Goal: Information Seeking & Learning: Learn about a topic

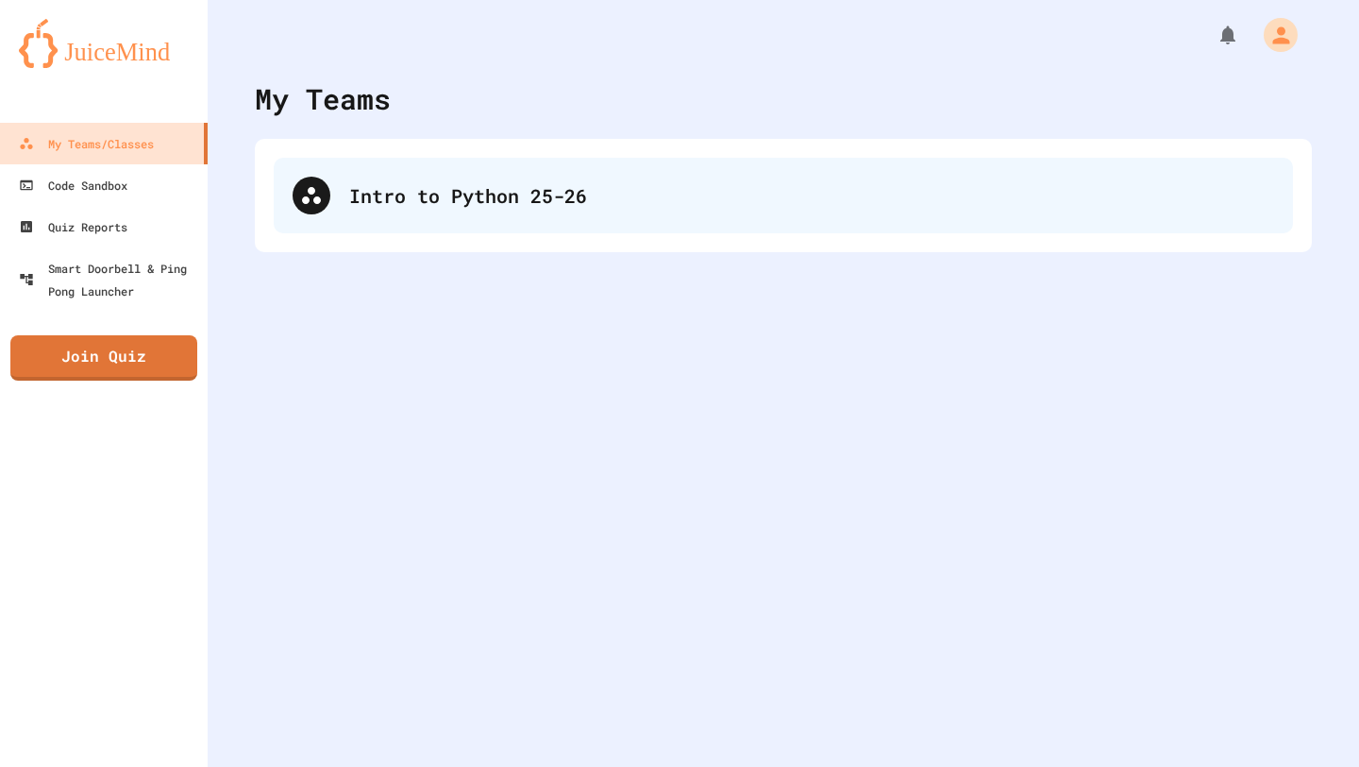
click at [735, 191] on div "Intro to Python 25-26" at bounding box center [811, 195] width 925 height 28
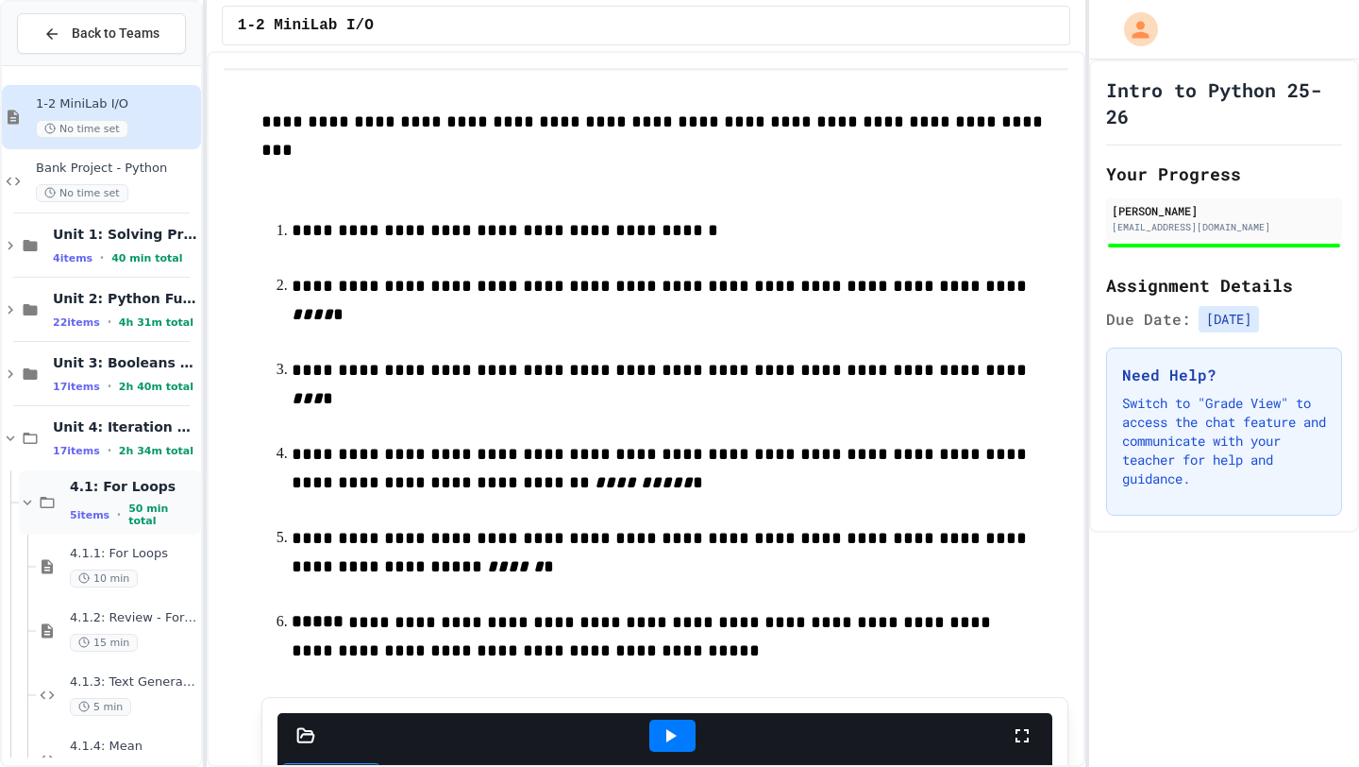
scroll to position [366, 0]
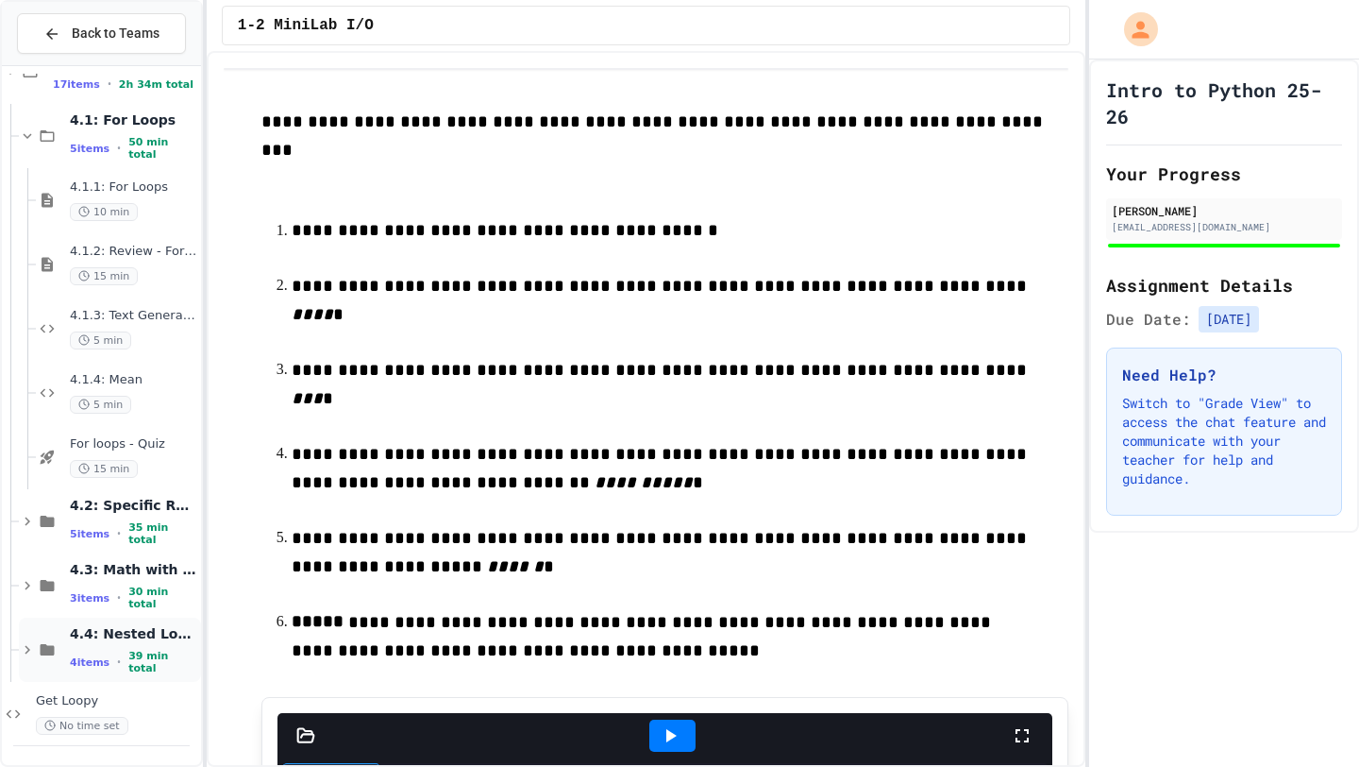
click at [117, 660] on span "•" at bounding box center [119, 661] width 4 height 15
click at [168, 632] on span "4.4: Nested Loops" at bounding box center [133, 633] width 127 height 17
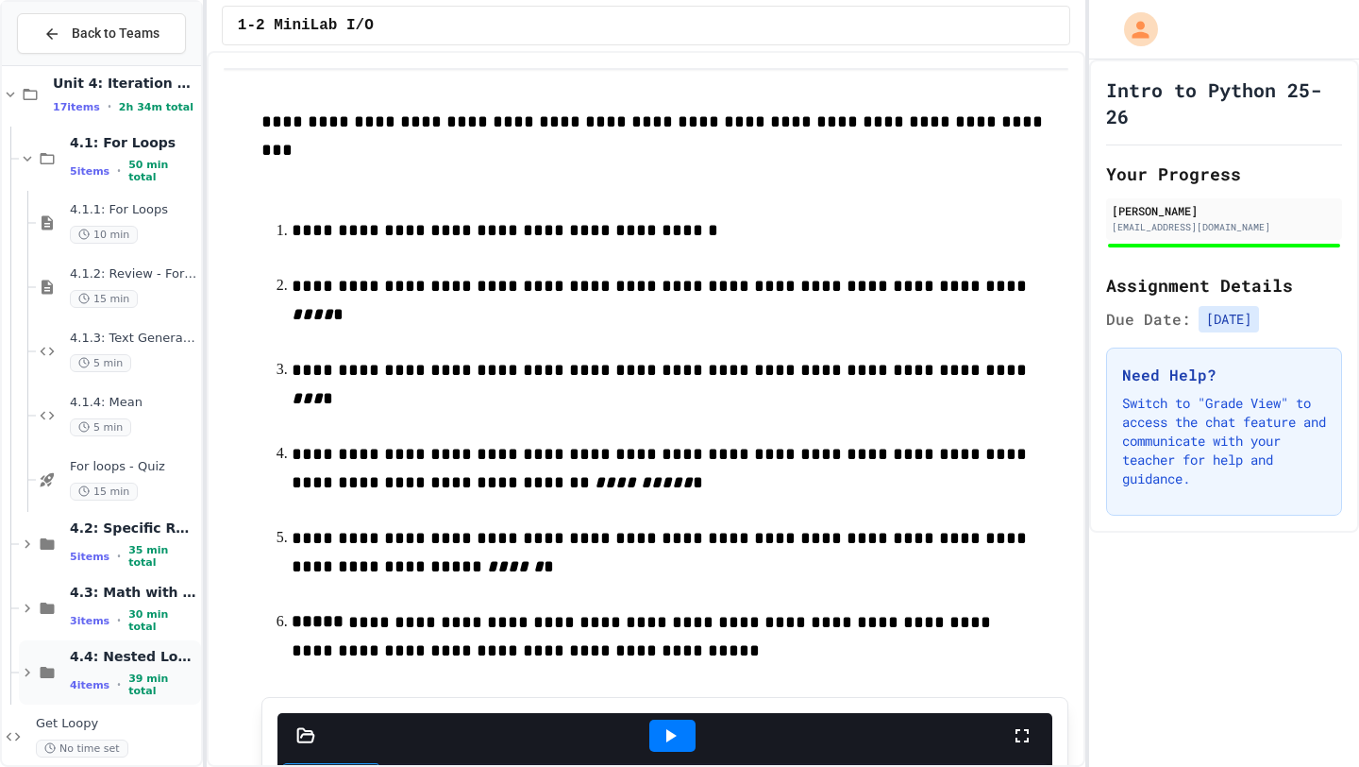
click at [161, 660] on span "4.4: Nested Loops" at bounding box center [133, 656] width 127 height 17
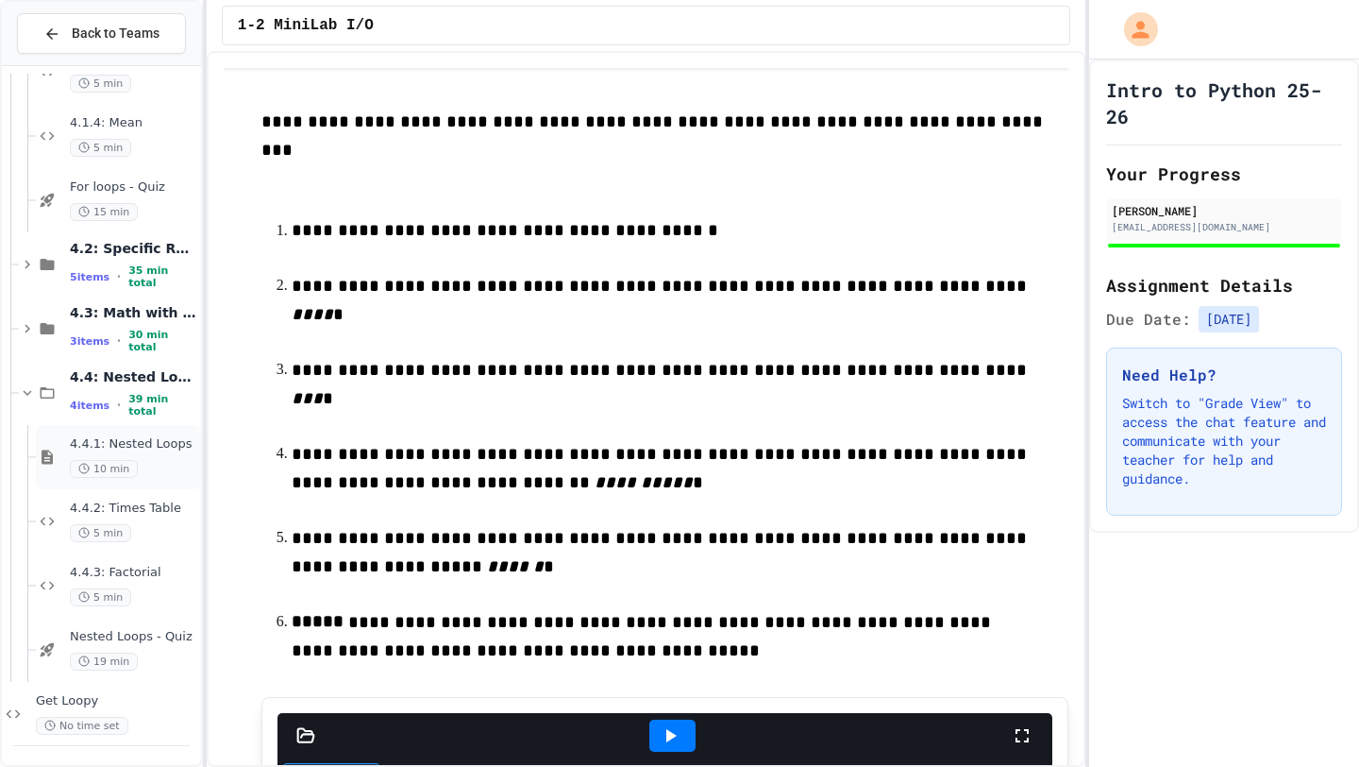
click at [144, 472] on div "10 min" at bounding box center [133, 469] width 127 height 18
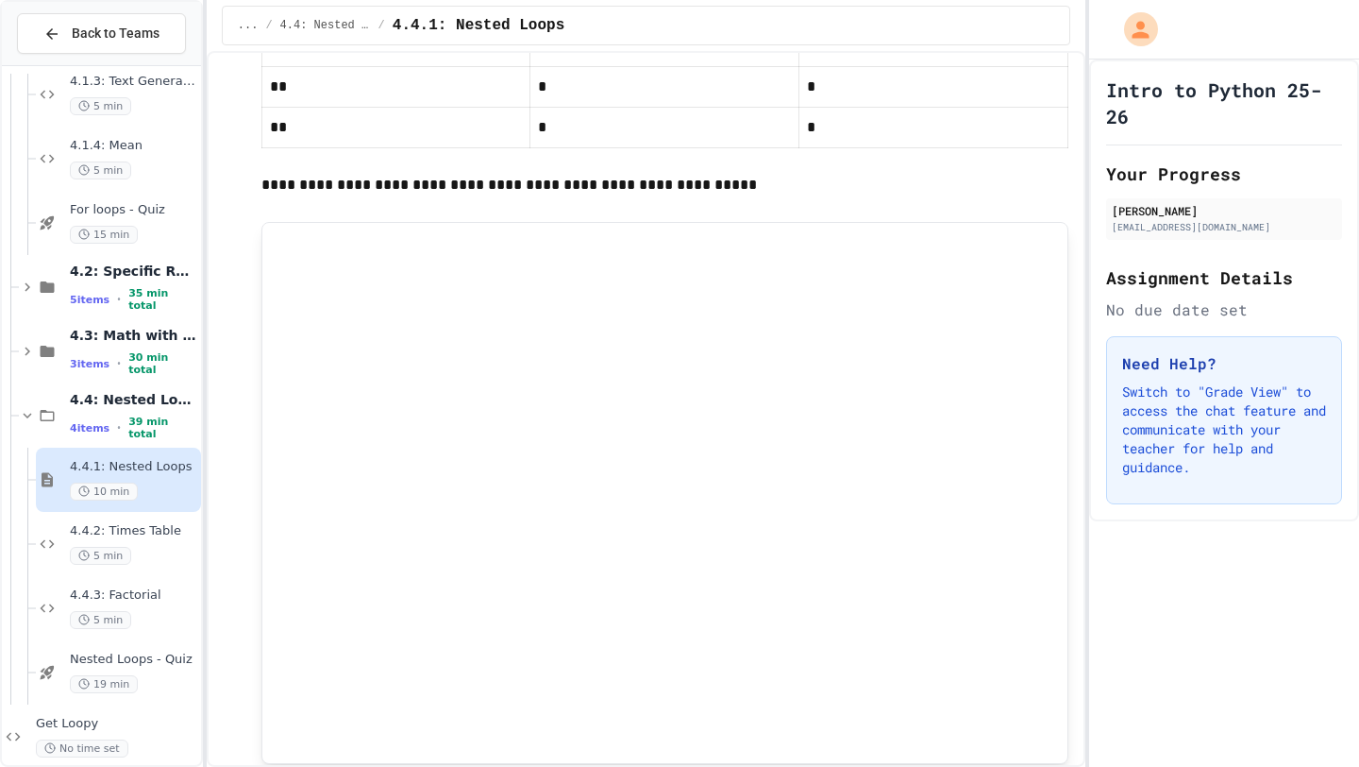
scroll to position [2615, 0]
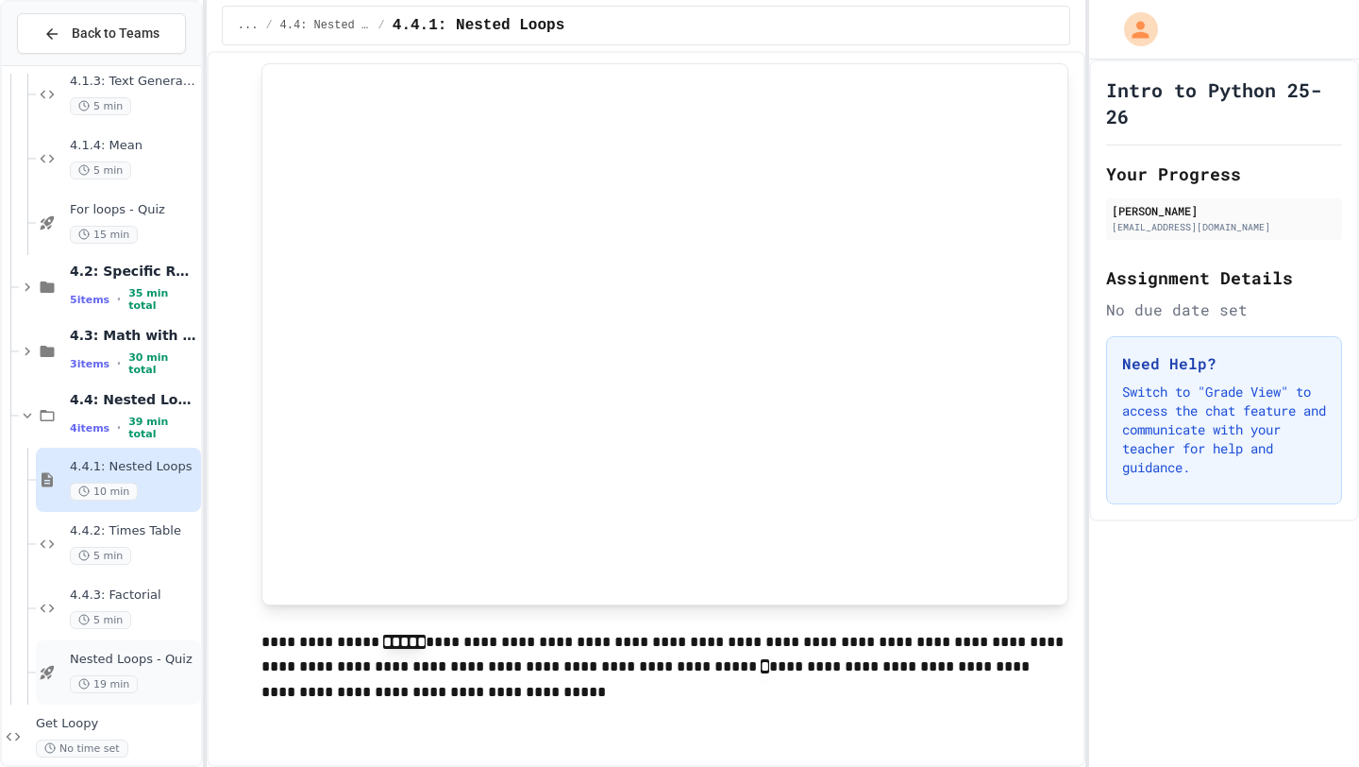
click at [119, 656] on span "Nested Loops - Quiz" at bounding box center [133, 659] width 127 height 16
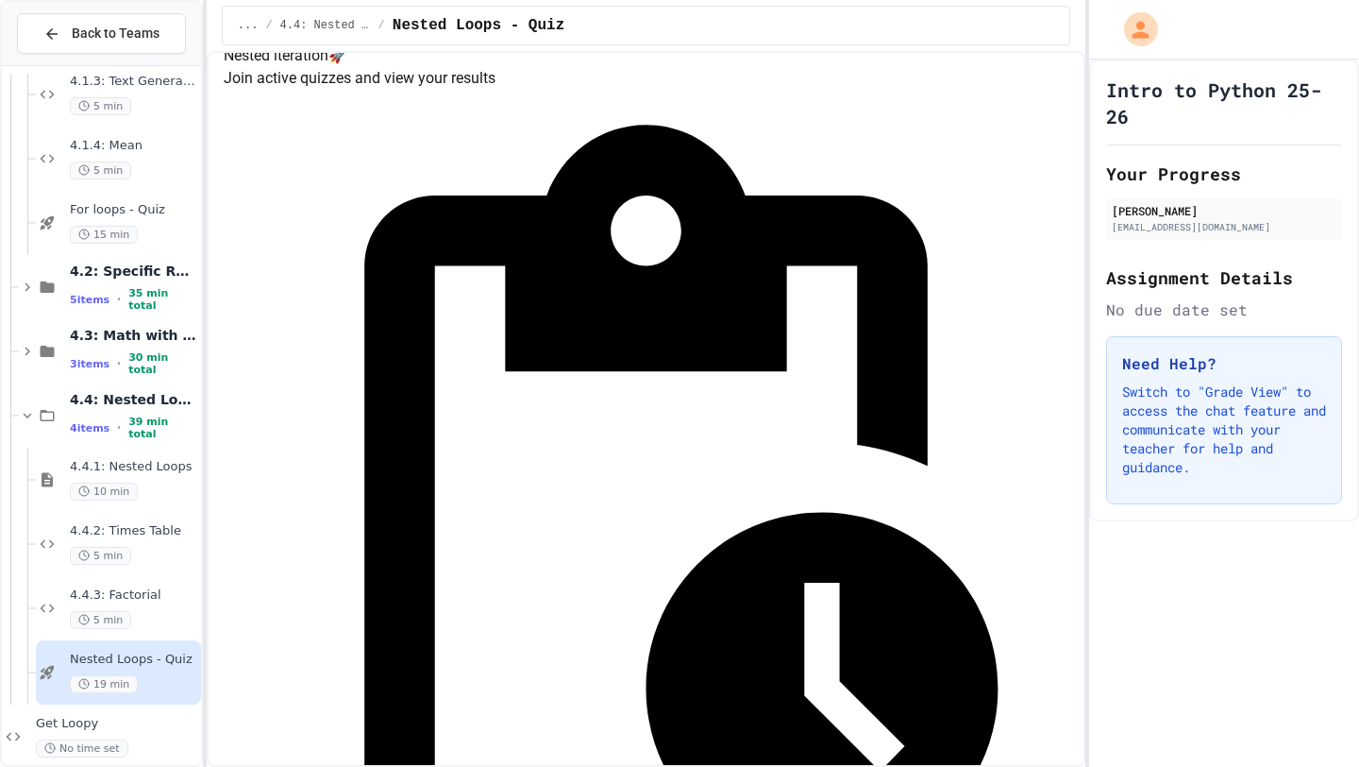
scroll to position [220, 0]
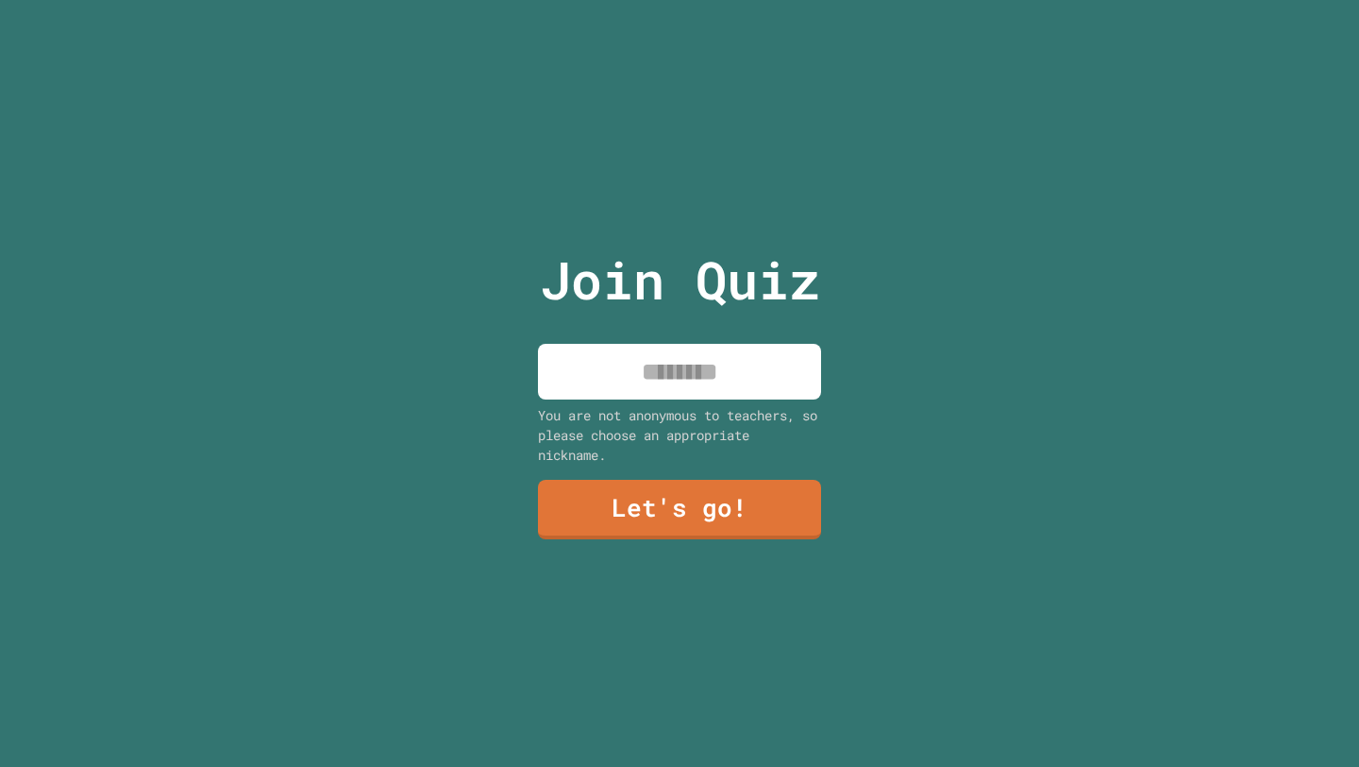
click at [714, 383] on input at bounding box center [679, 372] width 283 height 56
type input "******"
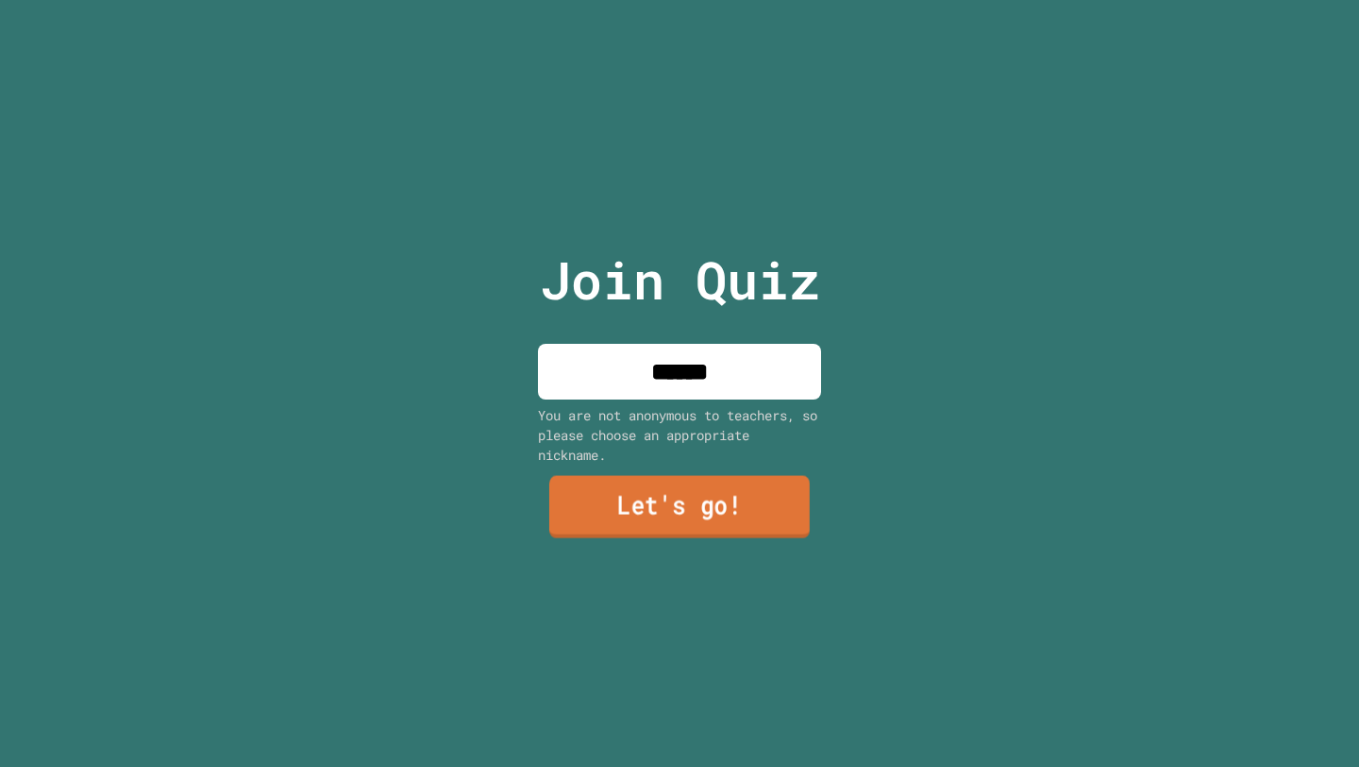
click at [686, 498] on link "Let's go!" at bounding box center [679, 506] width 261 height 62
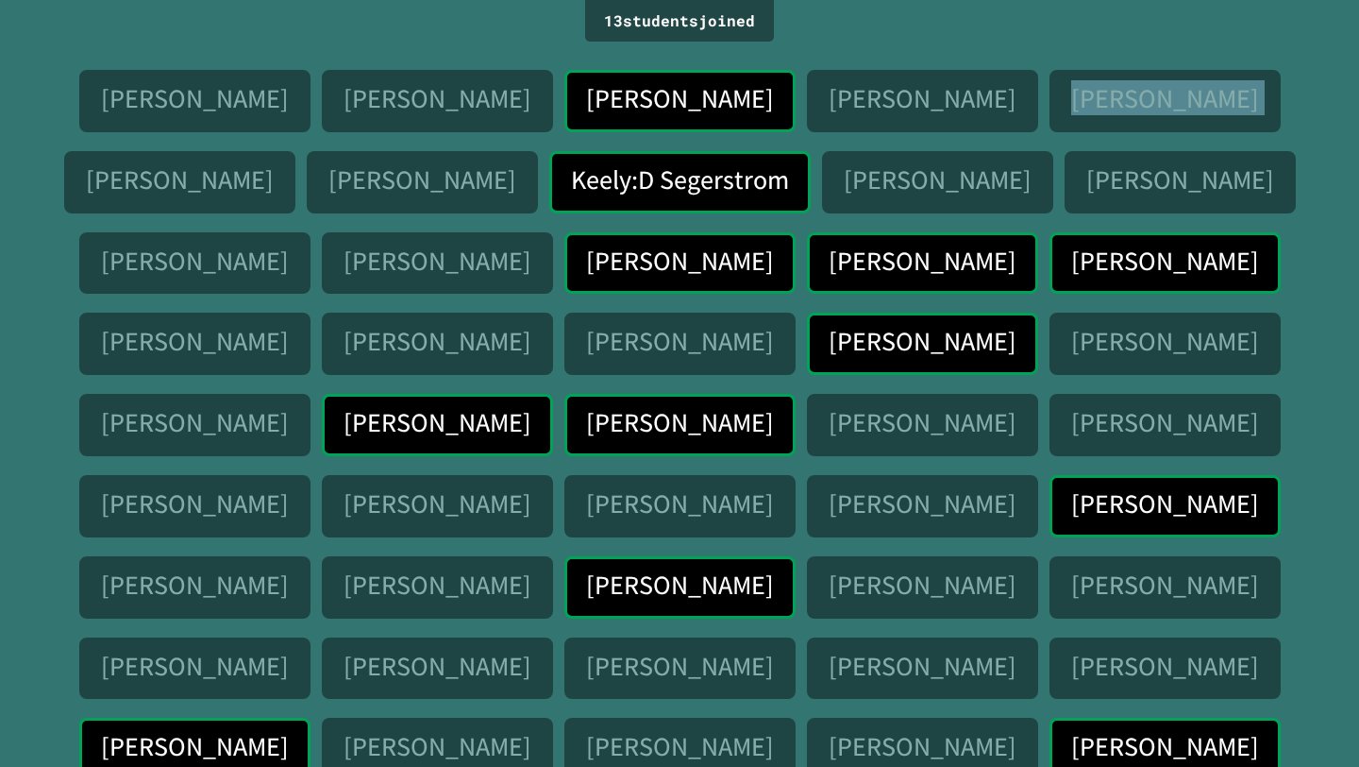
drag, startPoint x: 919, startPoint y: 82, endPoint x: 1115, endPoint y: 110, distance: 197.4
click at [1114, 110] on div "[PERSON_NAME] [PERSON_NAME] [PERSON_NAME] [PERSON_NAME] [PERSON_NAME] Koen [PER…" at bounding box center [679, 469] width 1265 height 799
click at [295, 151] on div "[PERSON_NAME]" at bounding box center [179, 182] width 231 height 62
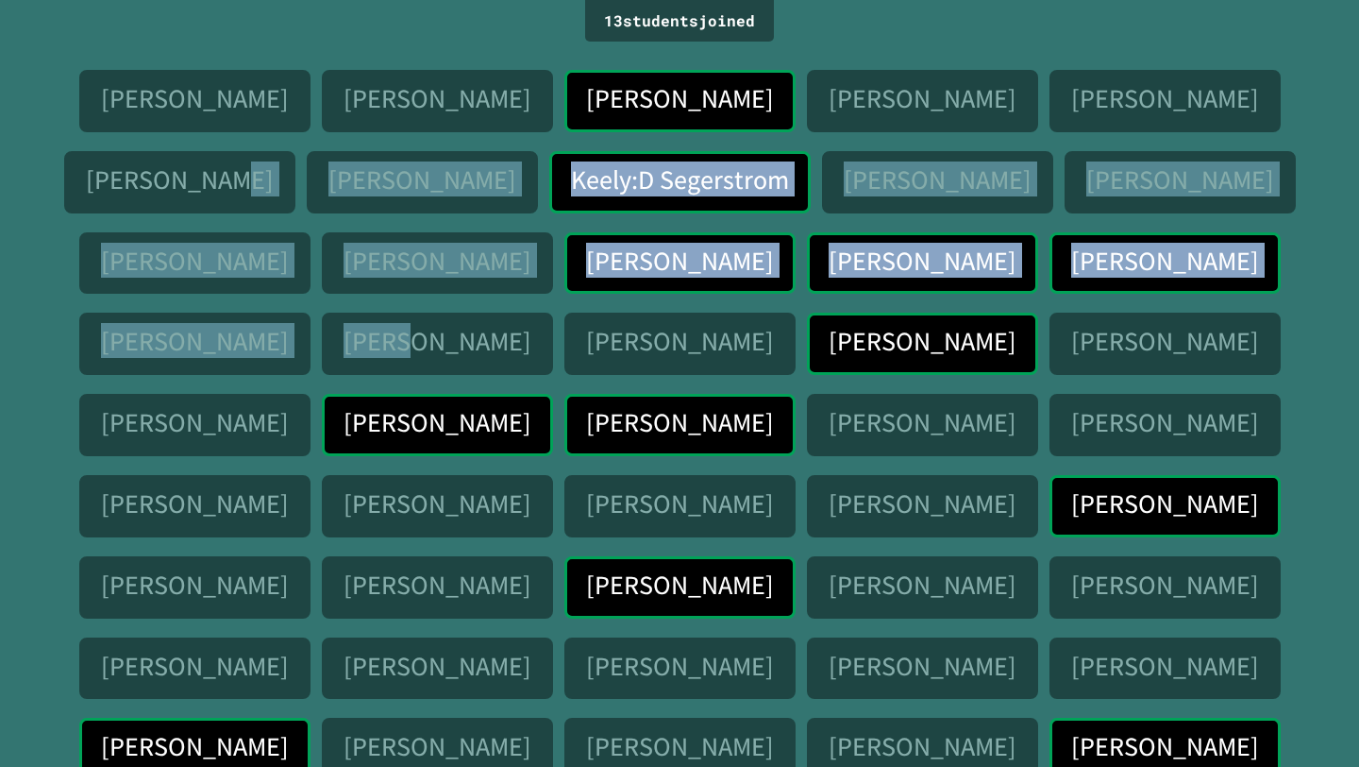
drag, startPoint x: 1115, startPoint y: 113, endPoint x: 1115, endPoint y: 230, distance: 117.1
click at [1115, 230] on div "[PERSON_NAME] [PERSON_NAME] [PERSON_NAME] [PERSON_NAME] [PERSON_NAME] Koen [PER…" at bounding box center [679, 469] width 1265 height 799
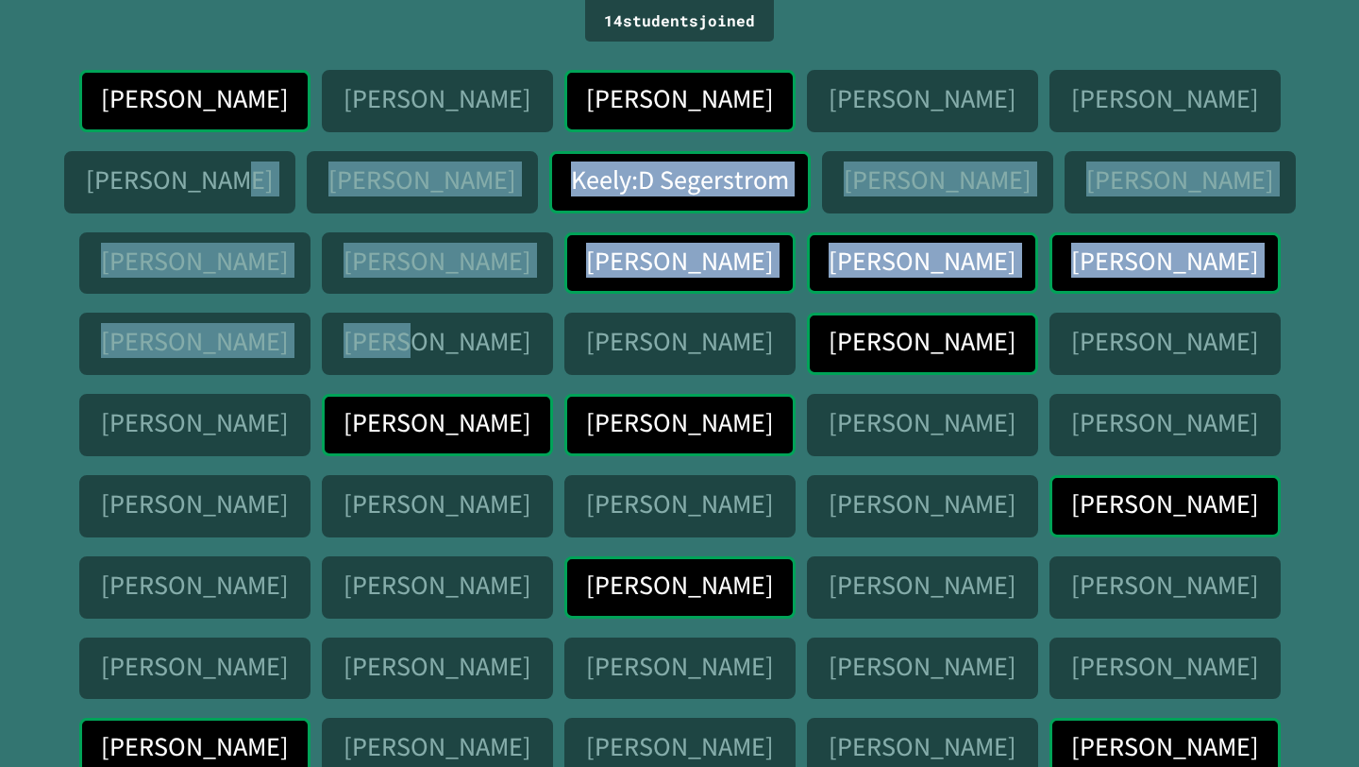
click at [553, 312] on div "[PERSON_NAME]" at bounding box center [437, 343] width 231 height 62
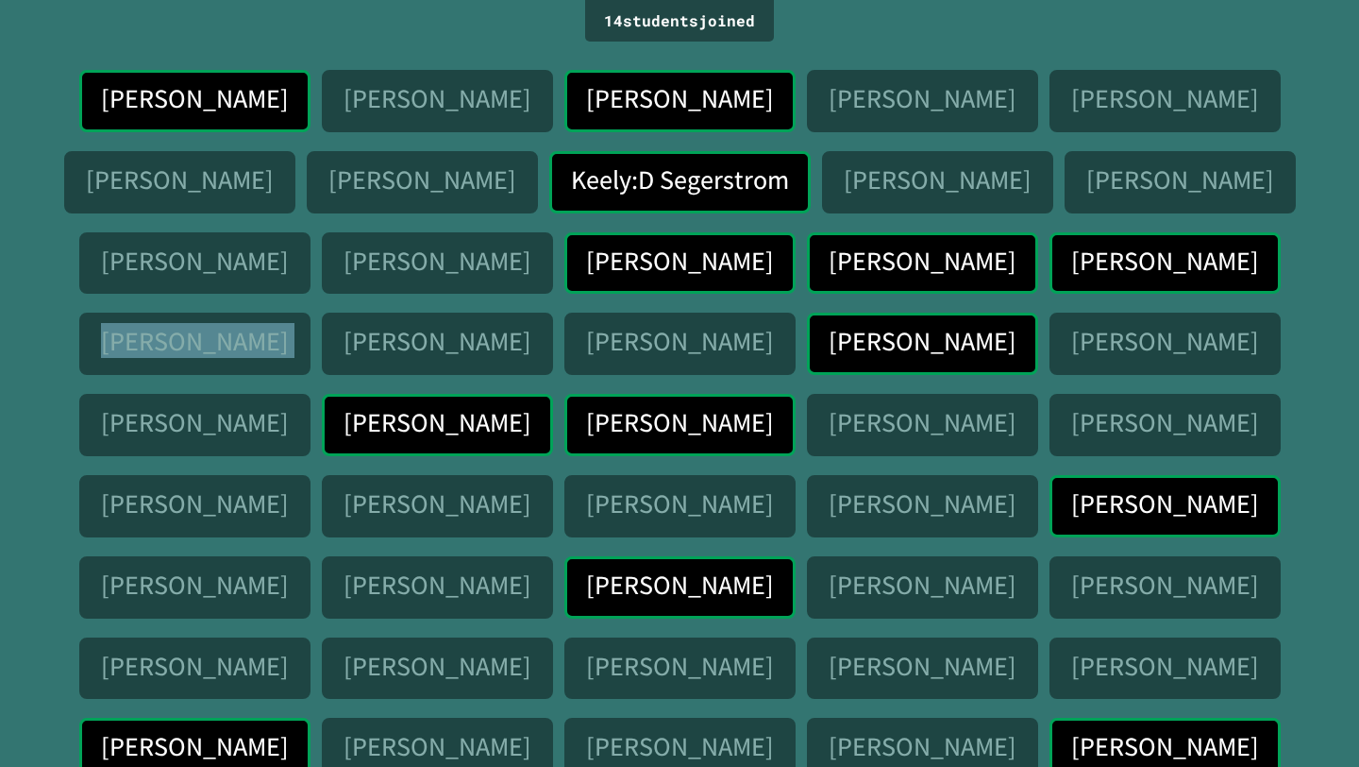
drag, startPoint x: 1117, startPoint y: 233, endPoint x: 969, endPoint y: 234, distance: 147.3
click at [955, 233] on div "[PERSON_NAME] [PERSON_NAME] [PERSON_NAME] [PERSON_NAME] [PERSON_NAME] Koen [PER…" at bounding box center [679, 469] width 1265 height 799
click at [530, 327] on p "[PERSON_NAME]" at bounding box center [437, 341] width 186 height 29
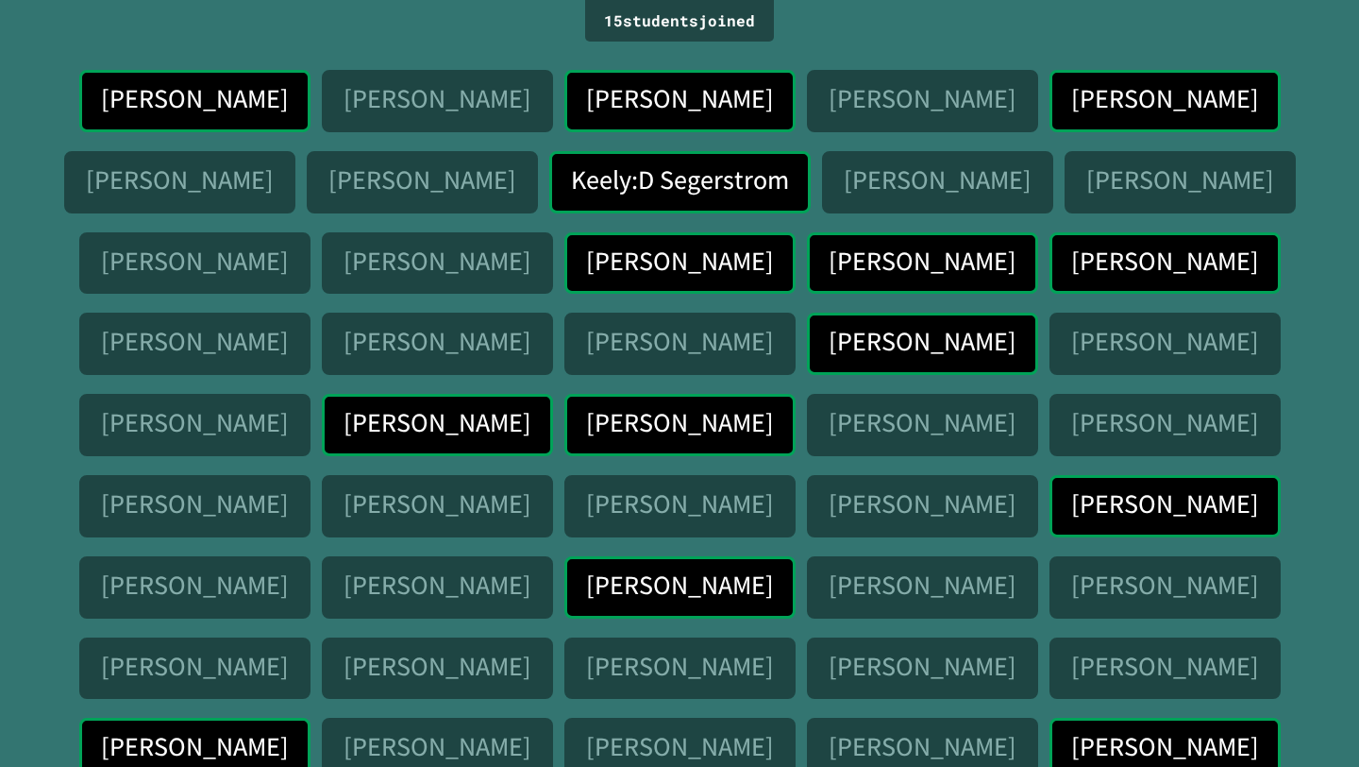
click at [829, 260] on p "[PERSON_NAME]" at bounding box center [922, 260] width 186 height 29
click at [1071, 251] on p "[PERSON_NAME]" at bounding box center [1164, 260] width 186 height 29
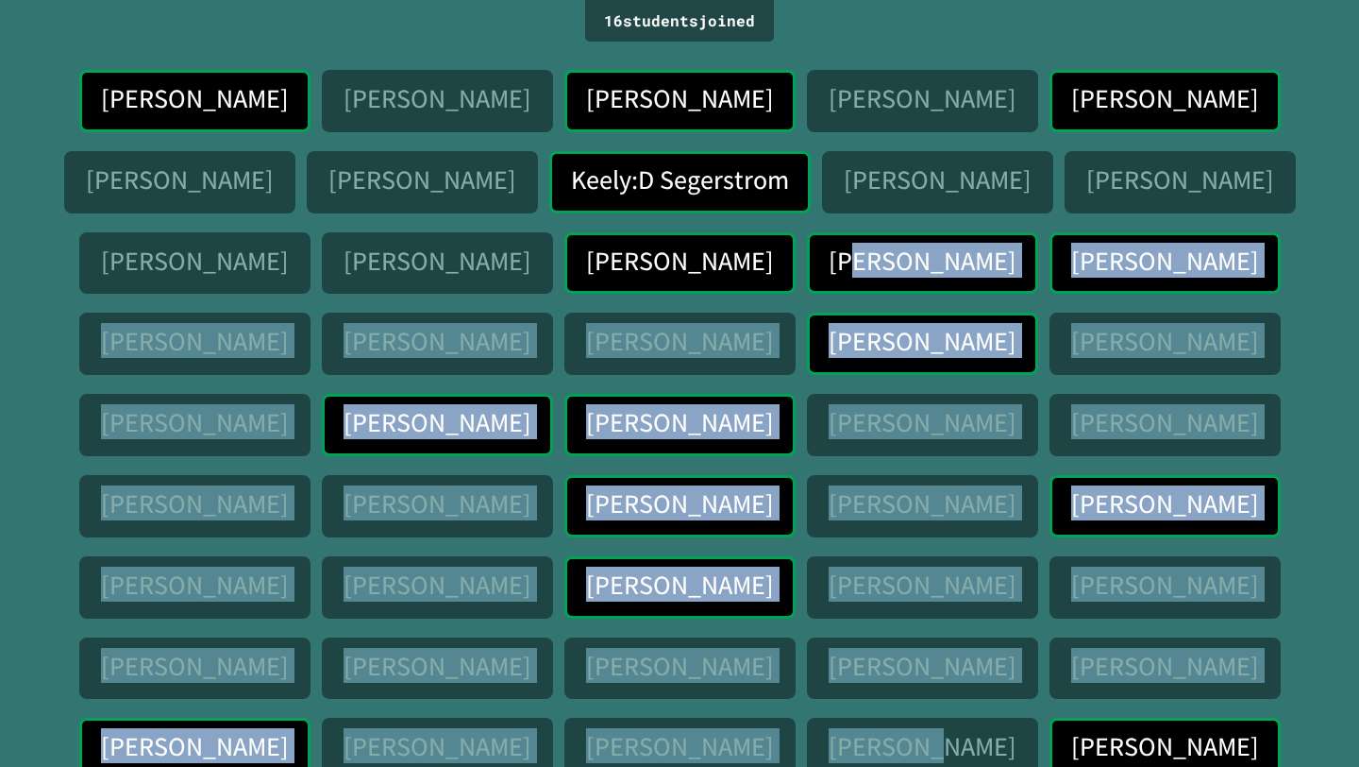
drag, startPoint x: 534, startPoint y: 272, endPoint x: 846, endPoint y: 643, distance: 484.4
click at [846, 646] on div "[PERSON_NAME] [PERSON_NAME] [PERSON_NAME] [PERSON_NAME] [PERSON_NAME] Koen [PER…" at bounding box center [679, 469] width 1265 height 799
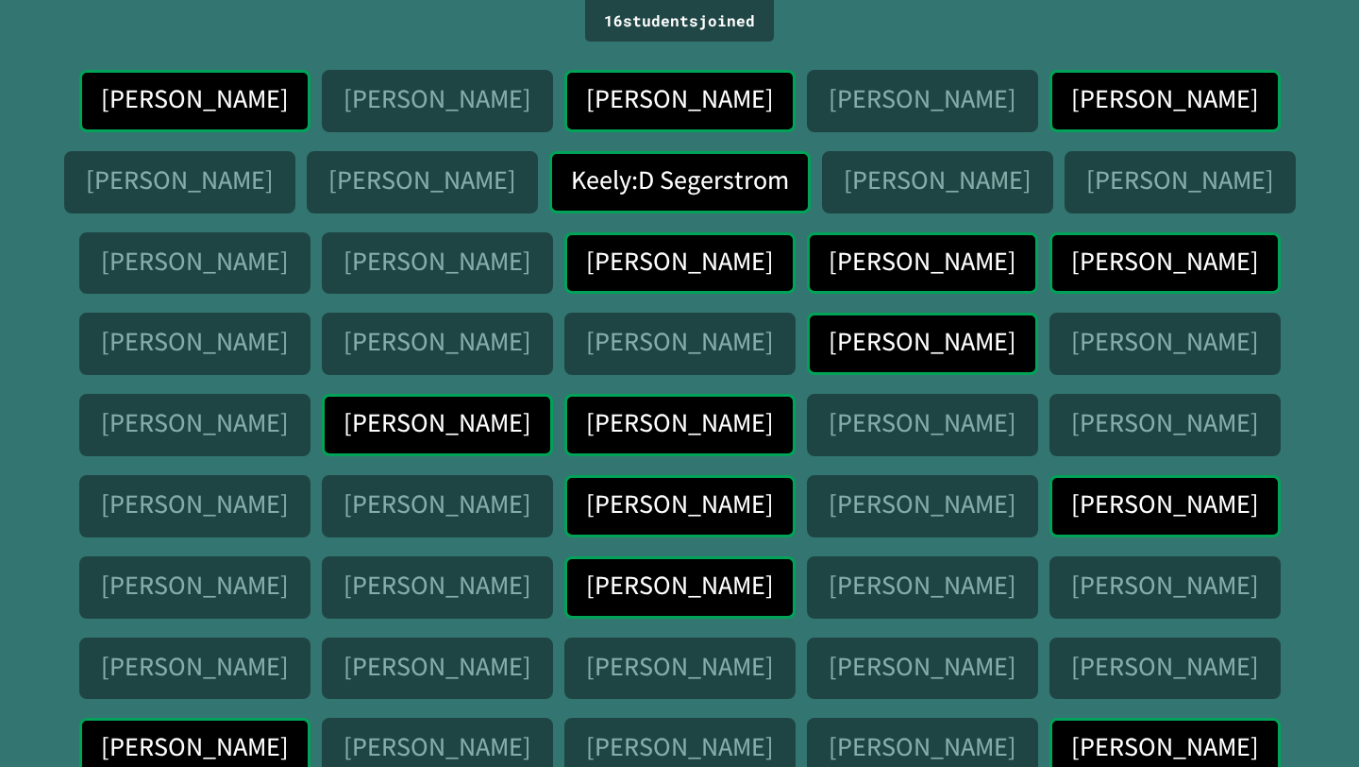
click at [553, 475] on div "[PERSON_NAME]" at bounding box center [437, 506] width 231 height 62
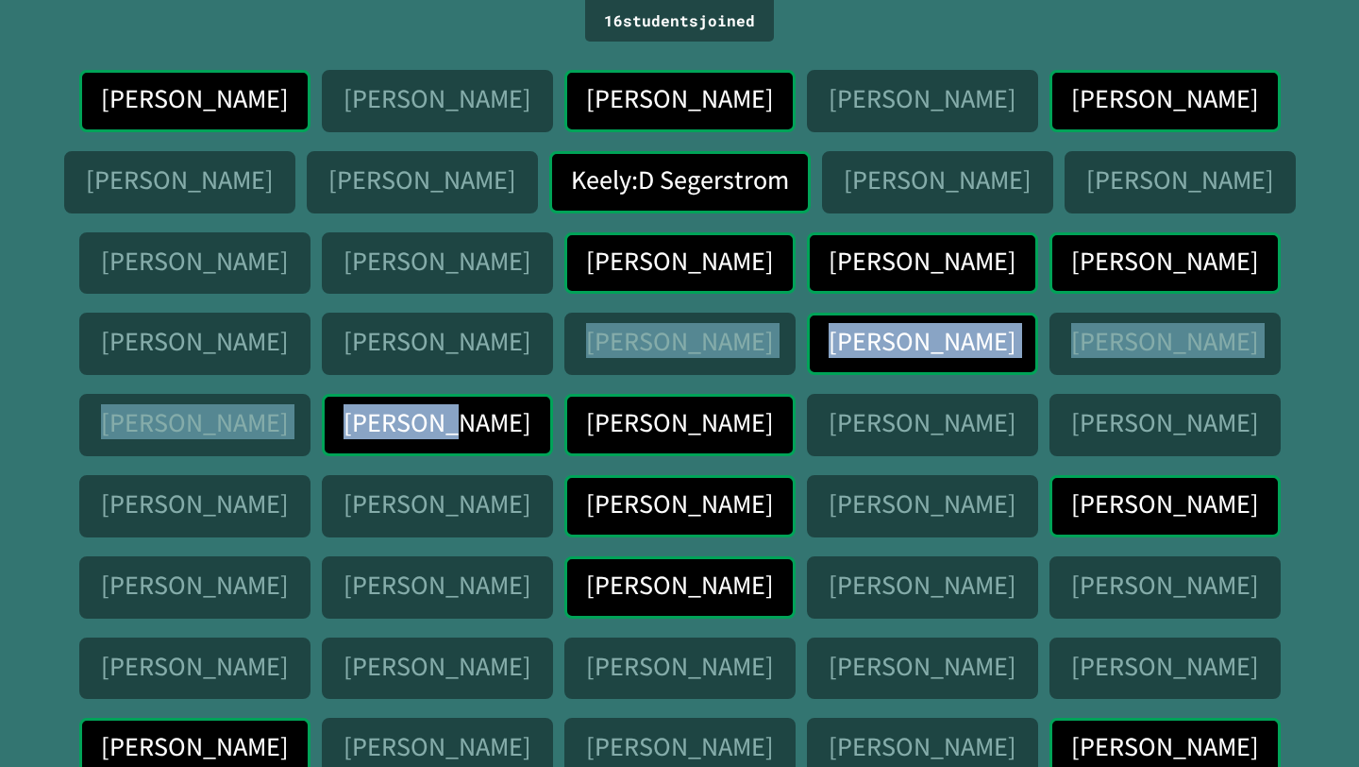
drag, startPoint x: 1061, startPoint y: 358, endPoint x: 42, endPoint y: 355, distance: 1019.5
click at [42, 356] on div "16 student s joined [PERSON_NAME] [PERSON_NAME] [PERSON_NAME] [PERSON_NAME] [PE…" at bounding box center [679, 383] width 1359 height 767
drag, startPoint x: 1292, startPoint y: 388, endPoint x: 221, endPoint y: 448, distance: 1073.1
click at [221, 448] on div "[PERSON_NAME] [PERSON_NAME] [PERSON_NAME] [PERSON_NAME] [PERSON_NAME] Koen [PER…" at bounding box center [679, 469] width 1265 height 799
click at [807, 417] on div "[PERSON_NAME]" at bounding box center [922, 425] width 231 height 62
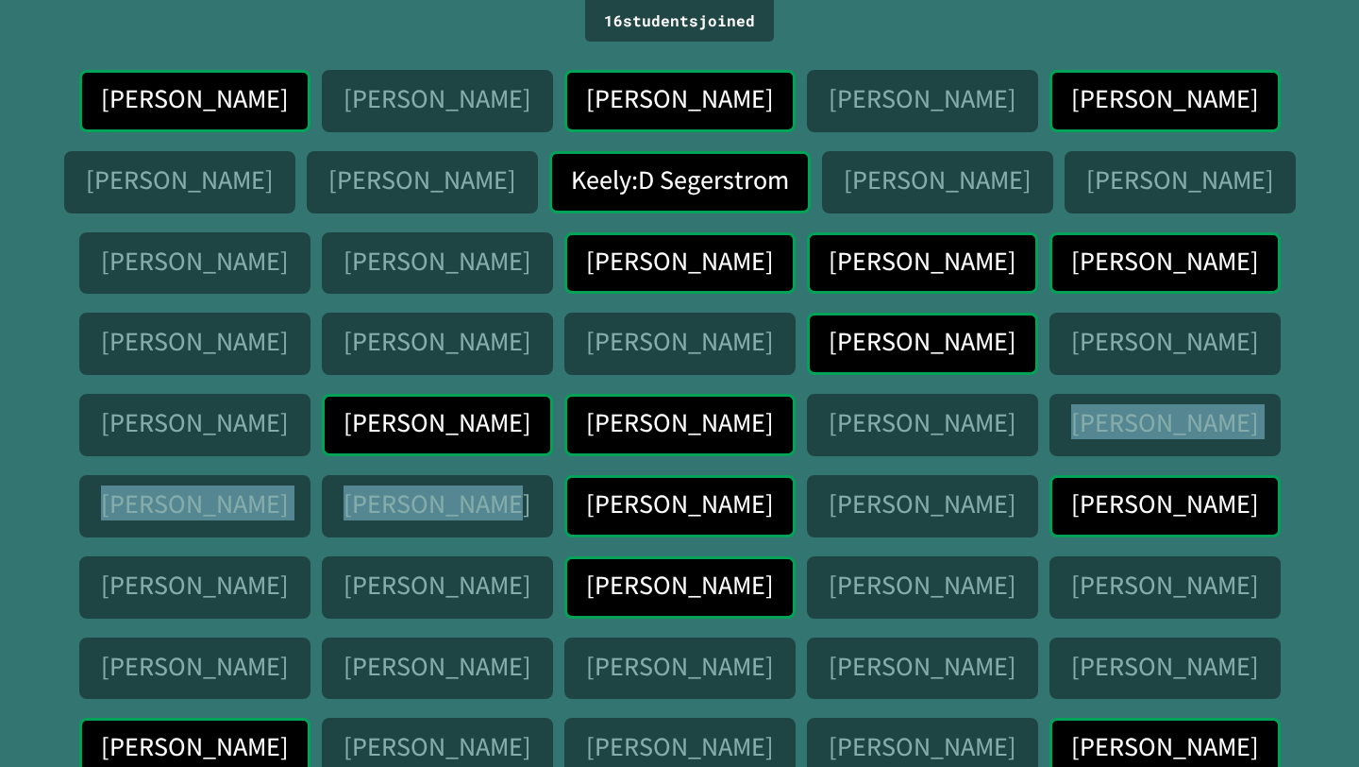
drag, startPoint x: 563, startPoint y: 424, endPoint x: 939, endPoint y: 416, distance: 376.7
click at [939, 416] on div "[PERSON_NAME] [PERSON_NAME] [PERSON_NAME] [PERSON_NAME] [PERSON_NAME] Koen [PER…" at bounding box center [679, 469] width 1265 height 799
drag, startPoint x: 957, startPoint y: 328, endPoint x: 76, endPoint y: 374, distance: 882.0
click at [55, 390] on div "[PERSON_NAME] [PERSON_NAME] [PERSON_NAME] [PERSON_NAME] [PERSON_NAME] Koen [PER…" at bounding box center [679, 469] width 1265 height 799
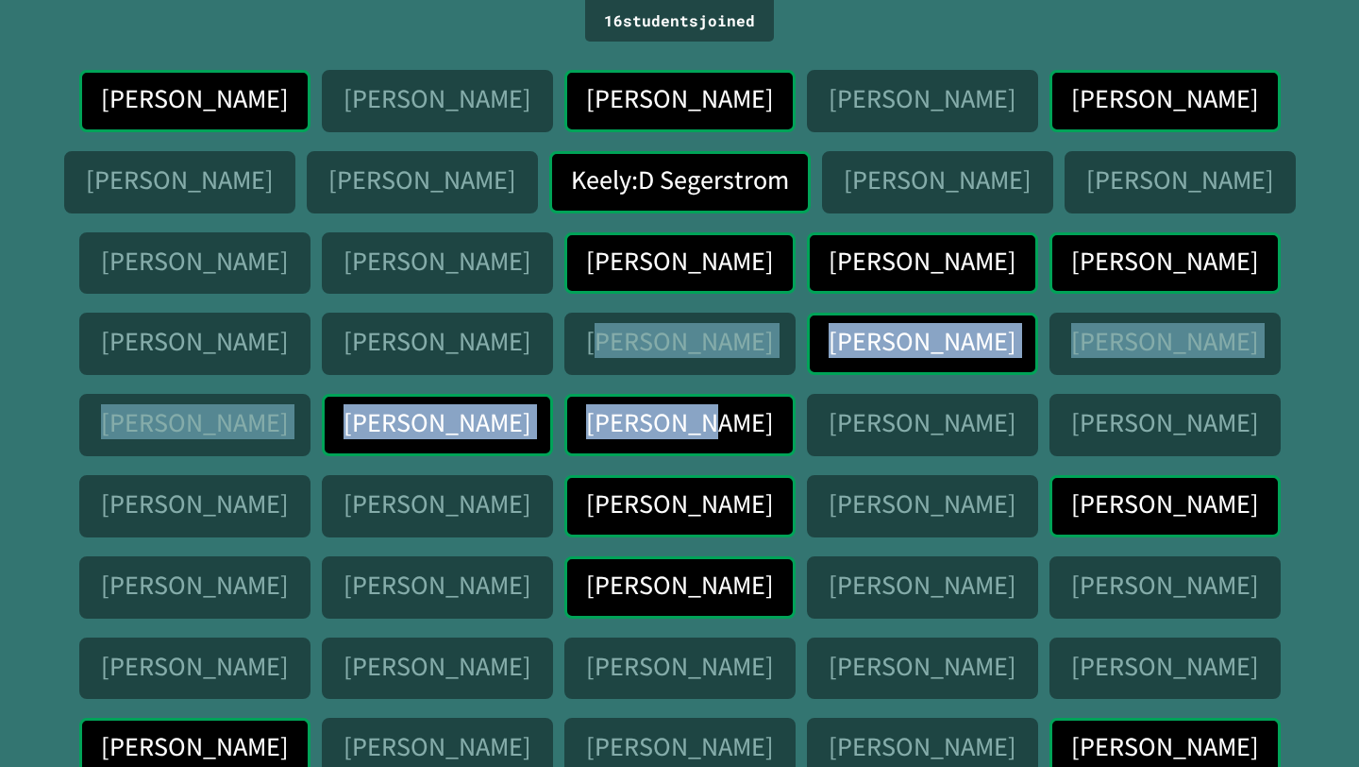
drag, startPoint x: 110, startPoint y: 354, endPoint x: 1201, endPoint y: 342, distance: 1091.3
click at [1204, 342] on div "[PERSON_NAME] [PERSON_NAME] [PERSON_NAME] [PERSON_NAME] [PERSON_NAME] Koen [PER…" at bounding box center [679, 469] width 1265 height 799
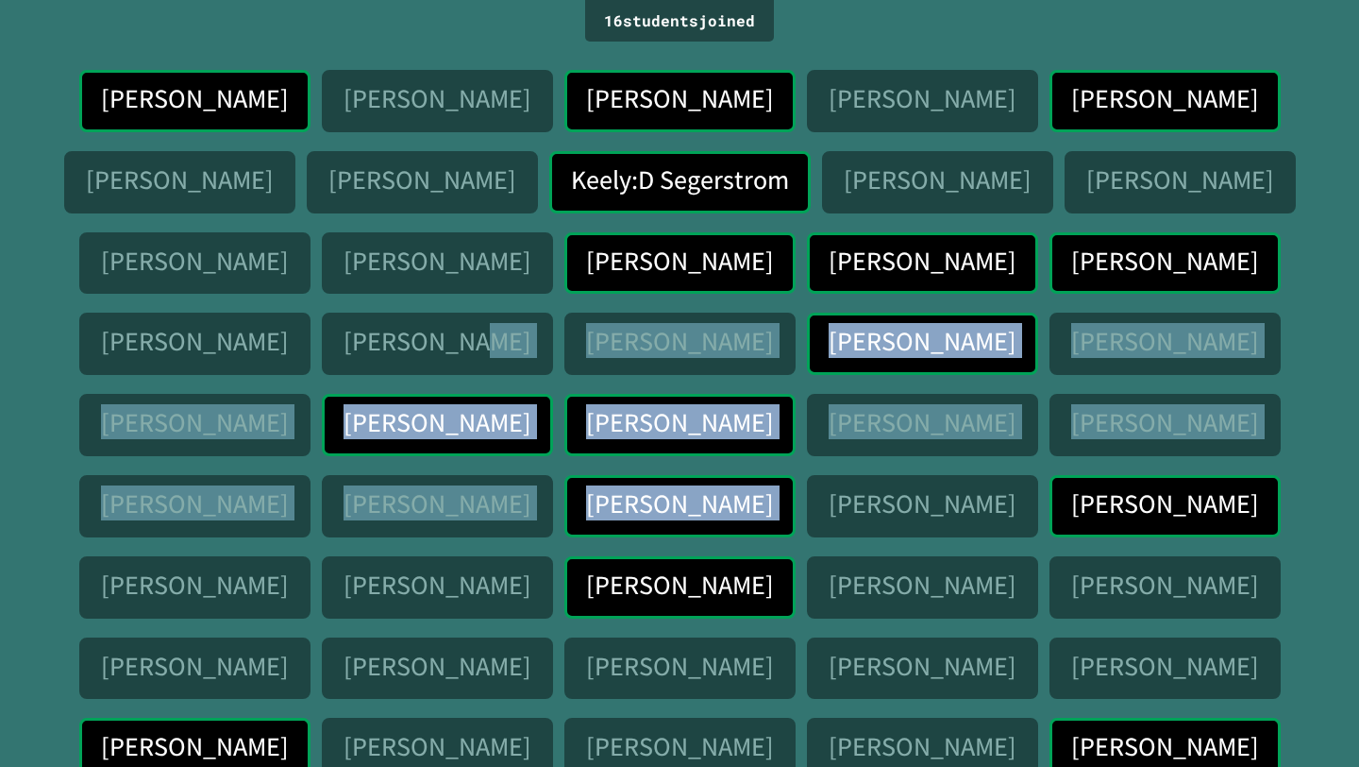
drag, startPoint x: 1181, startPoint y: 272, endPoint x: 3, endPoint y: 506, distance: 1201.1
click at [2, 506] on div "16 student s joined [PERSON_NAME] [PERSON_NAME] [PERSON_NAME] [PERSON_NAME] [PE…" at bounding box center [679, 383] width 1359 height 767
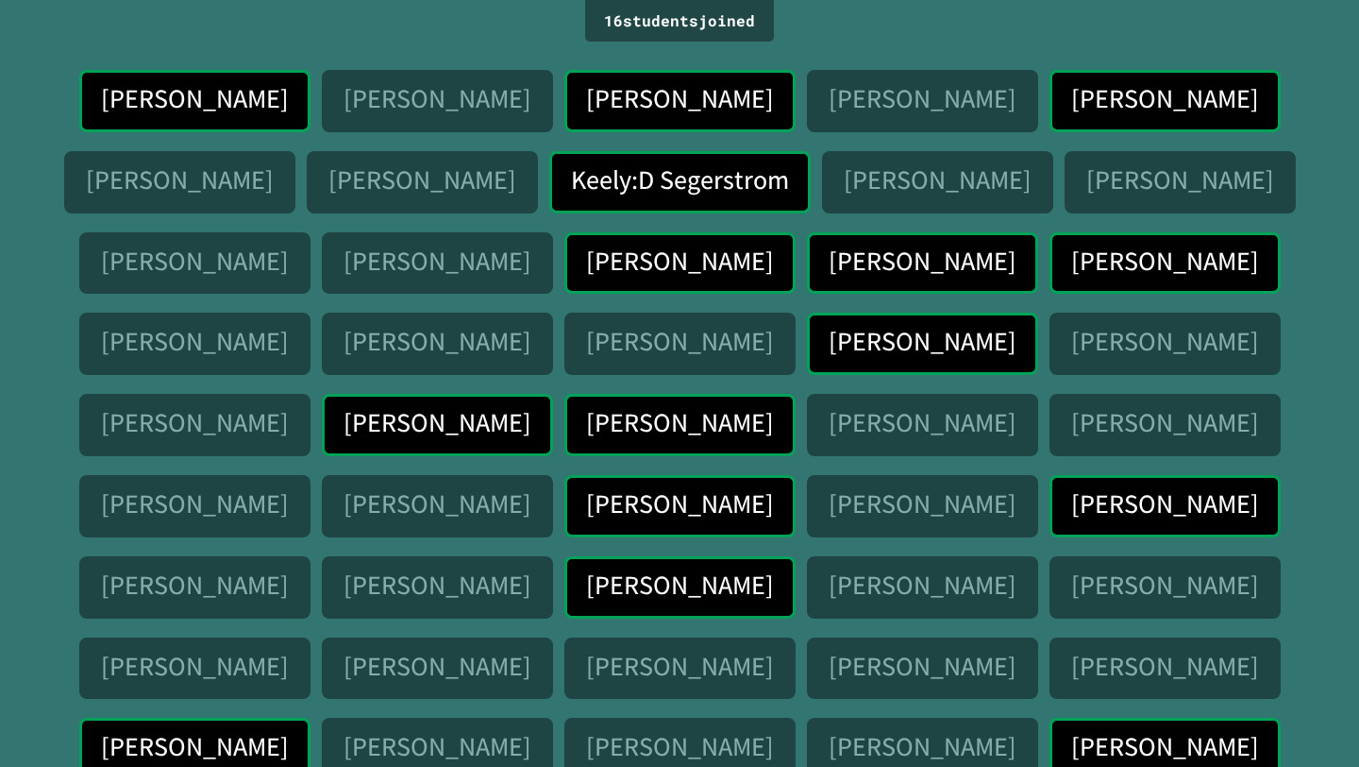
click at [1050, 297] on div "[PERSON_NAME]" at bounding box center [1165, 267] width 231 height 70
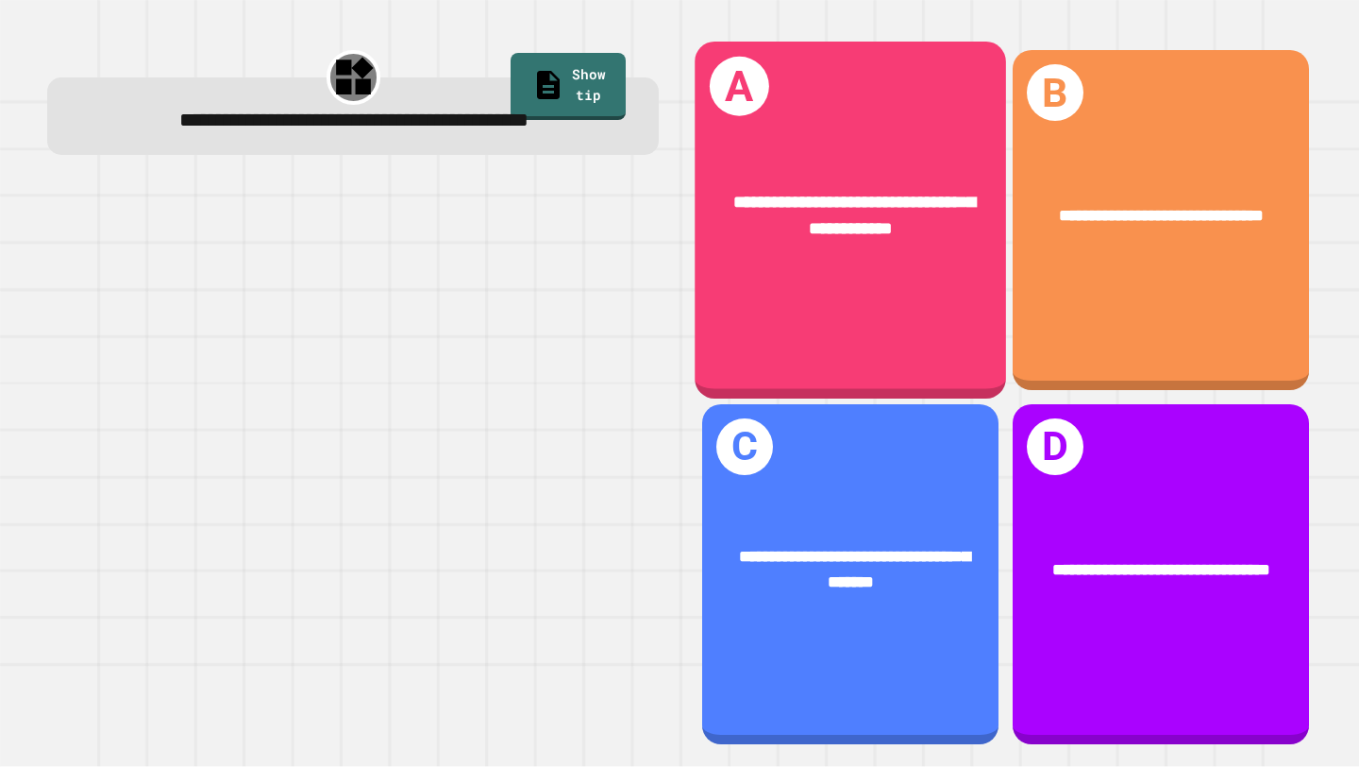
click at [897, 313] on div "**********" at bounding box center [852, 220] width 312 height 357
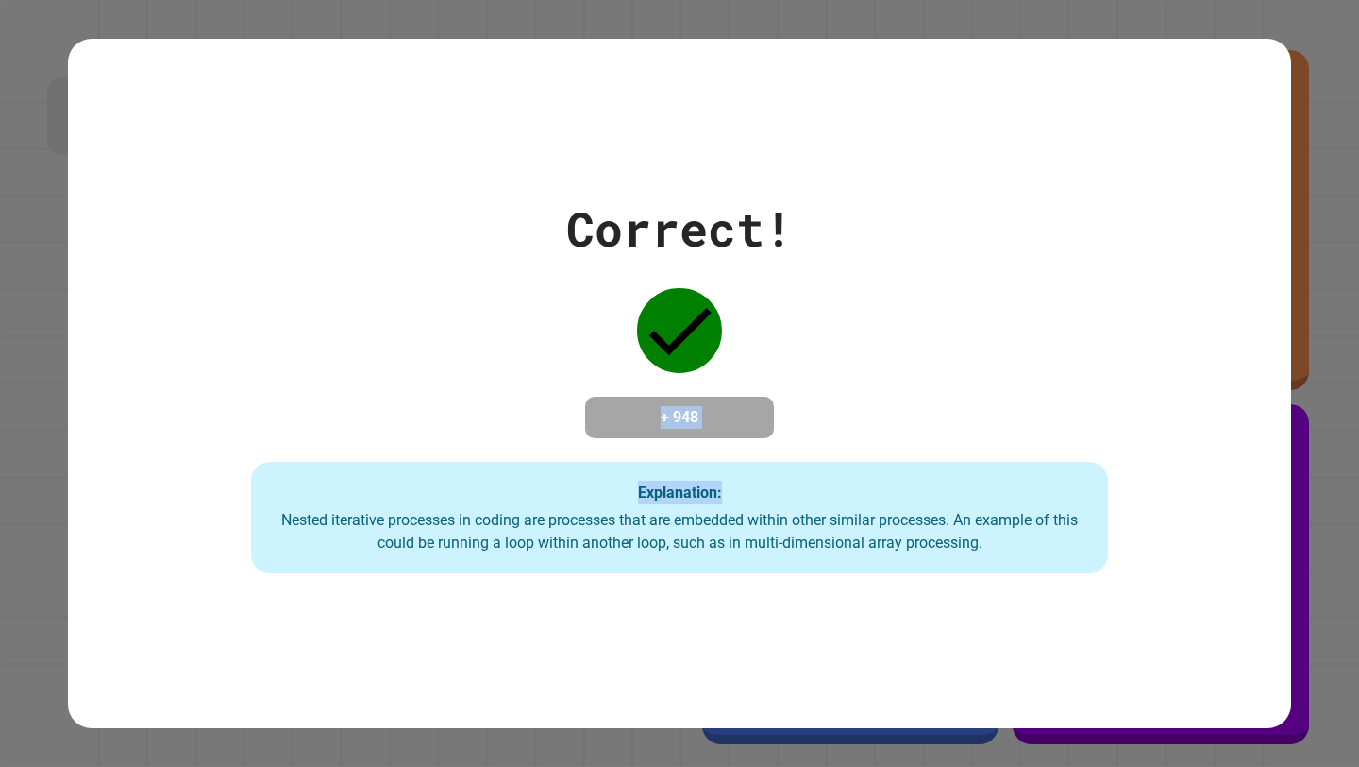
drag, startPoint x: 595, startPoint y: 426, endPoint x: 961, endPoint y: 499, distance: 373.6
click at [961, 500] on div "Correct! + 948 Explanation: Nested iterative processes in coding are processes …" at bounding box center [679, 383] width 1223 height 379
click at [866, 541] on div "Nested iterative processes in coding are processes that are embedded within oth…" at bounding box center [679, 531] width 818 height 45
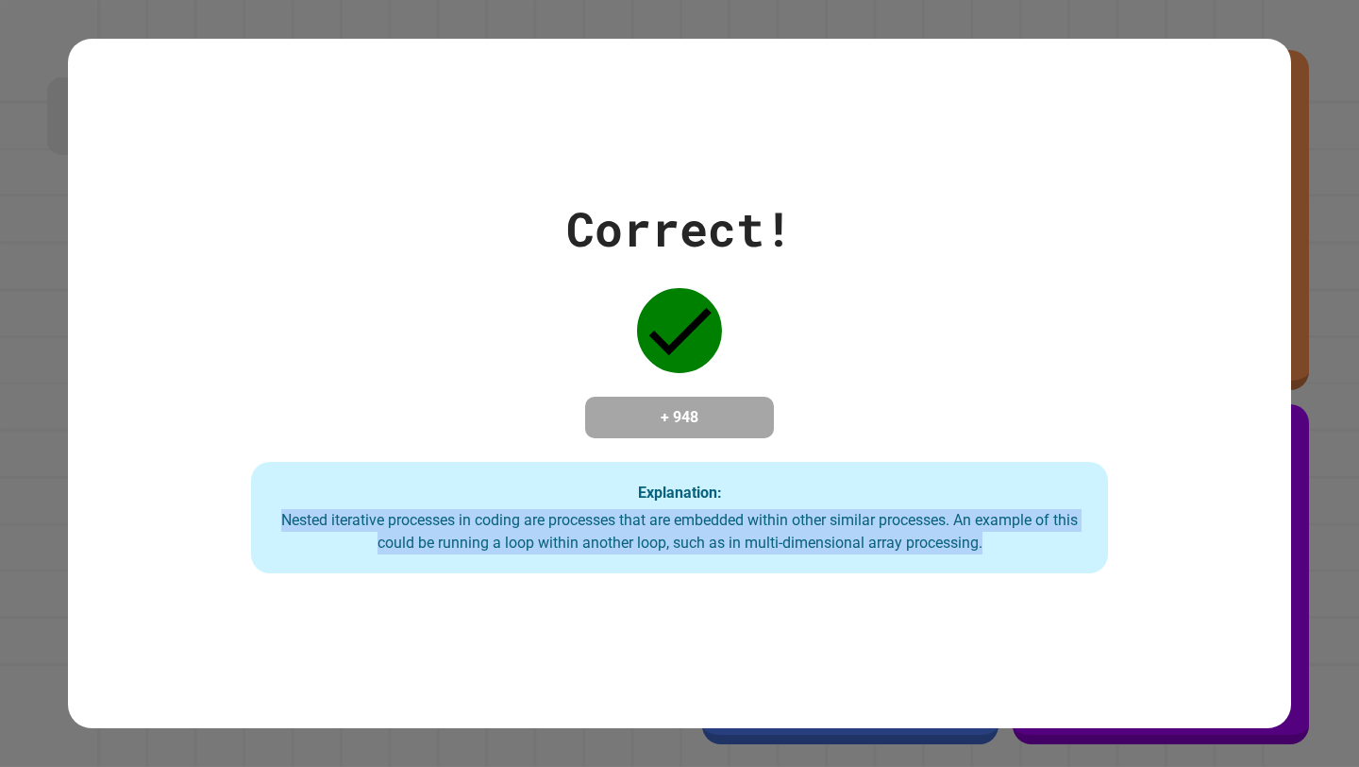
click at [866, 541] on div "Nested iterative processes in coding are processes that are embedded within oth…" at bounding box center [679, 531] width 818 height 45
click at [885, 592] on div "Correct! + 948 Explanation: Nested iterative processes in coding are processes …" at bounding box center [679, 384] width 1223 height 690
drag, startPoint x: 612, startPoint y: 508, endPoint x: 722, endPoint y: 583, distance: 133.8
click at [722, 583] on div "Correct! + 948 Explanation: Nested iterative processes in coding are processes …" at bounding box center [679, 384] width 1223 height 690
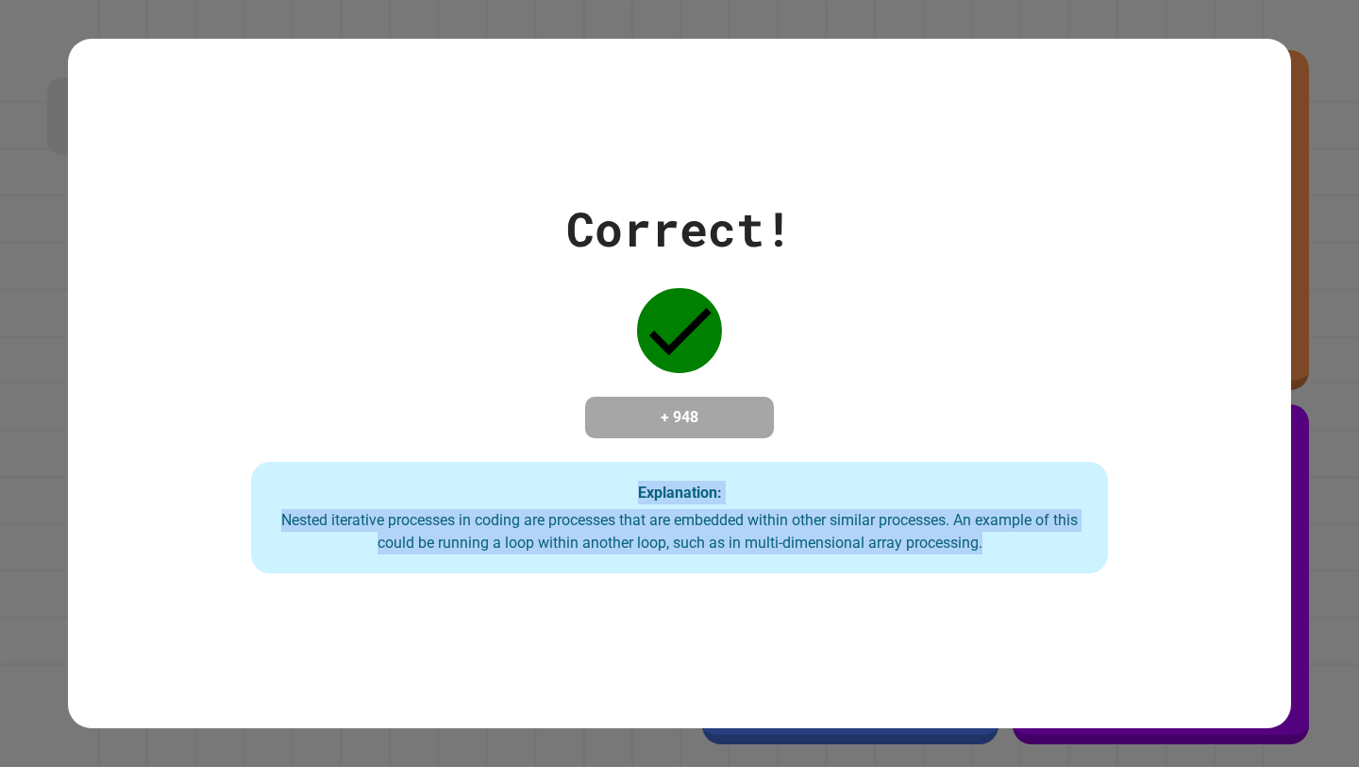
click at [739, 554] on div "Nested iterative processes in coding are processes that are embedded within oth…" at bounding box center [679, 531] width 818 height 45
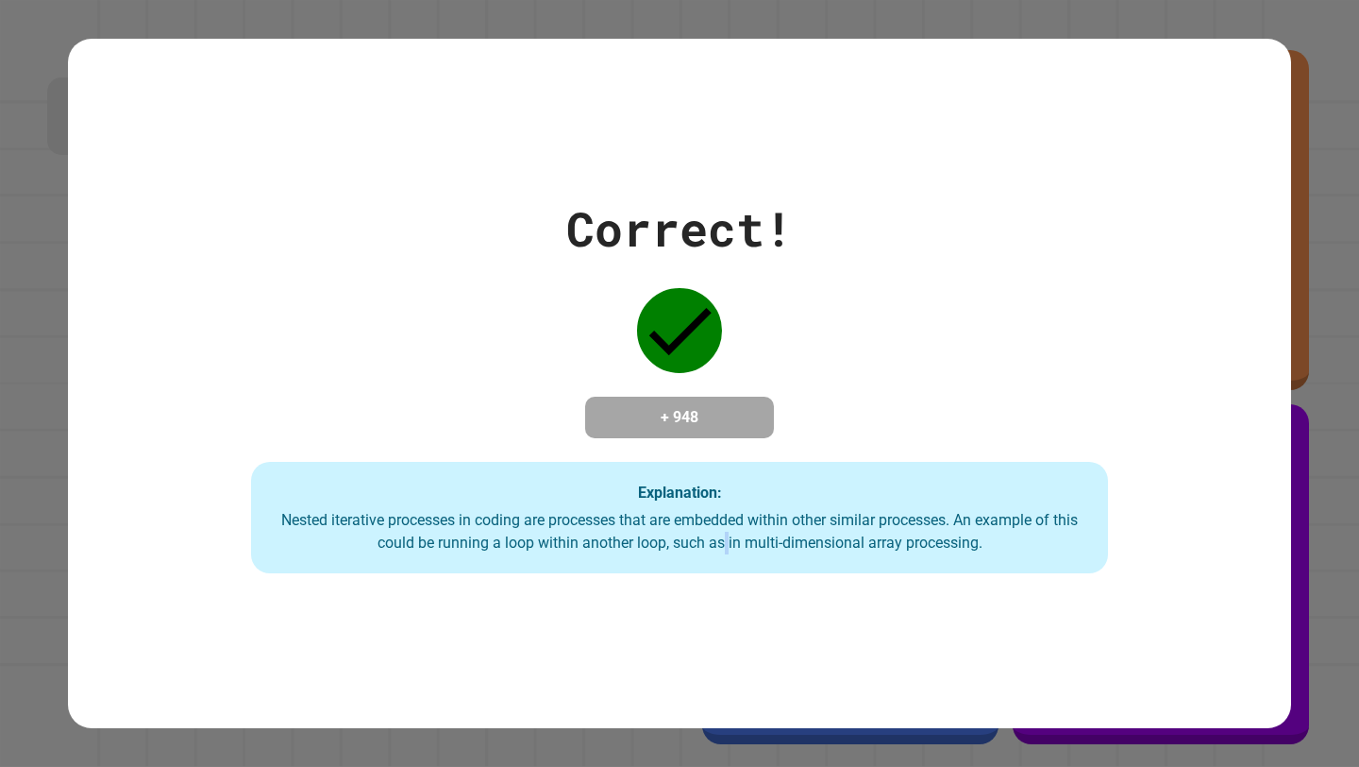
click at [739, 554] on div "Nested iterative processes in coding are processes that are embedded within oth…" at bounding box center [679, 531] width 818 height 45
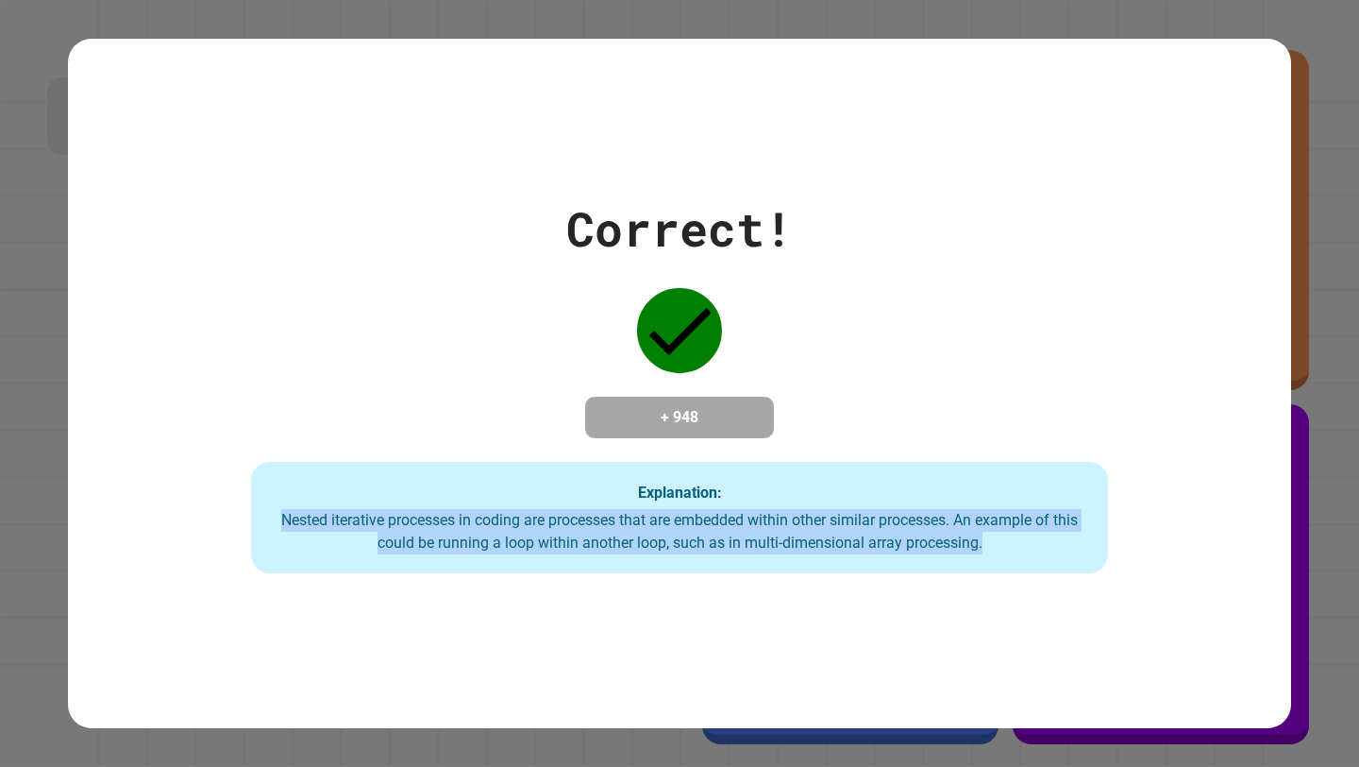
click at [741, 554] on div "Nested iterative processes in coding are processes that are embedded within oth…" at bounding box center [679, 531] width 818 height 45
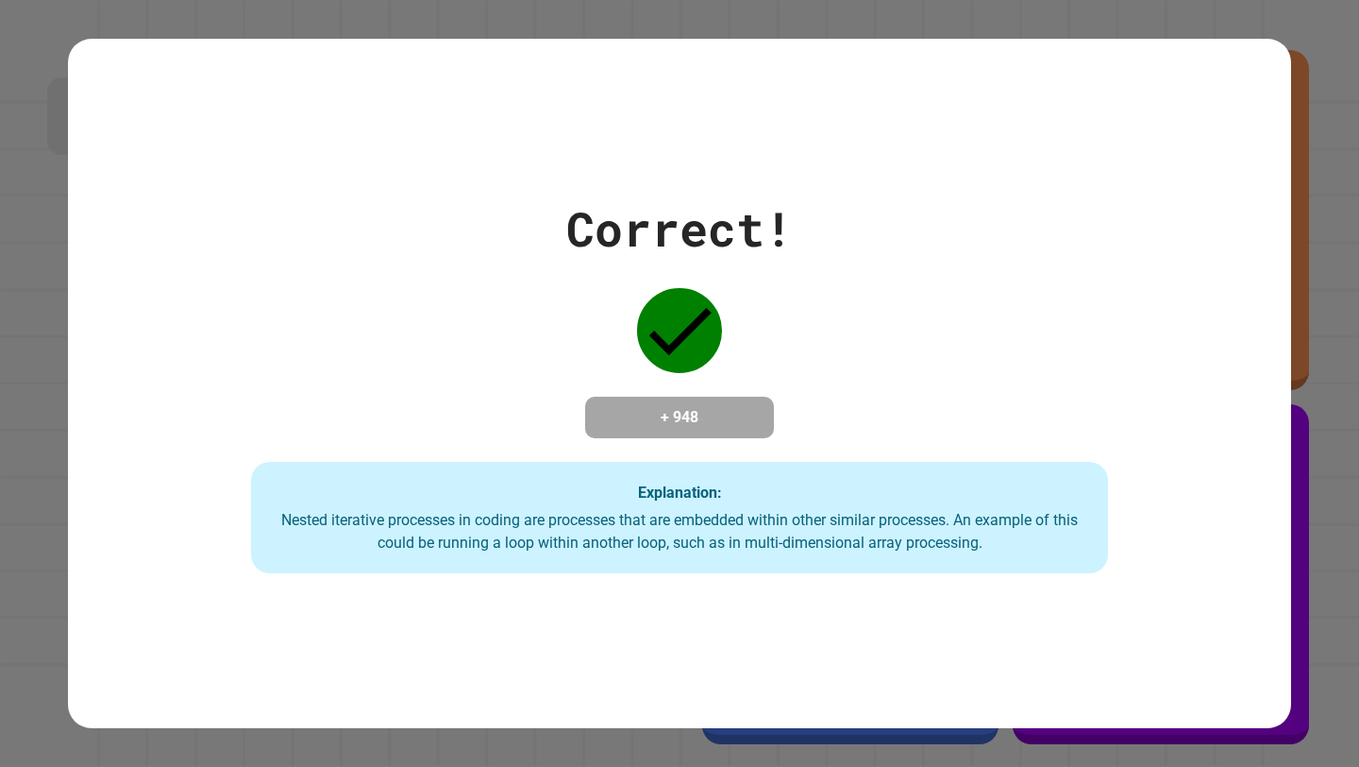
click at [795, 565] on div "Explanation: Nested iterative processes in coding are processes that are embedd…" at bounding box center [679, 517] width 856 height 111
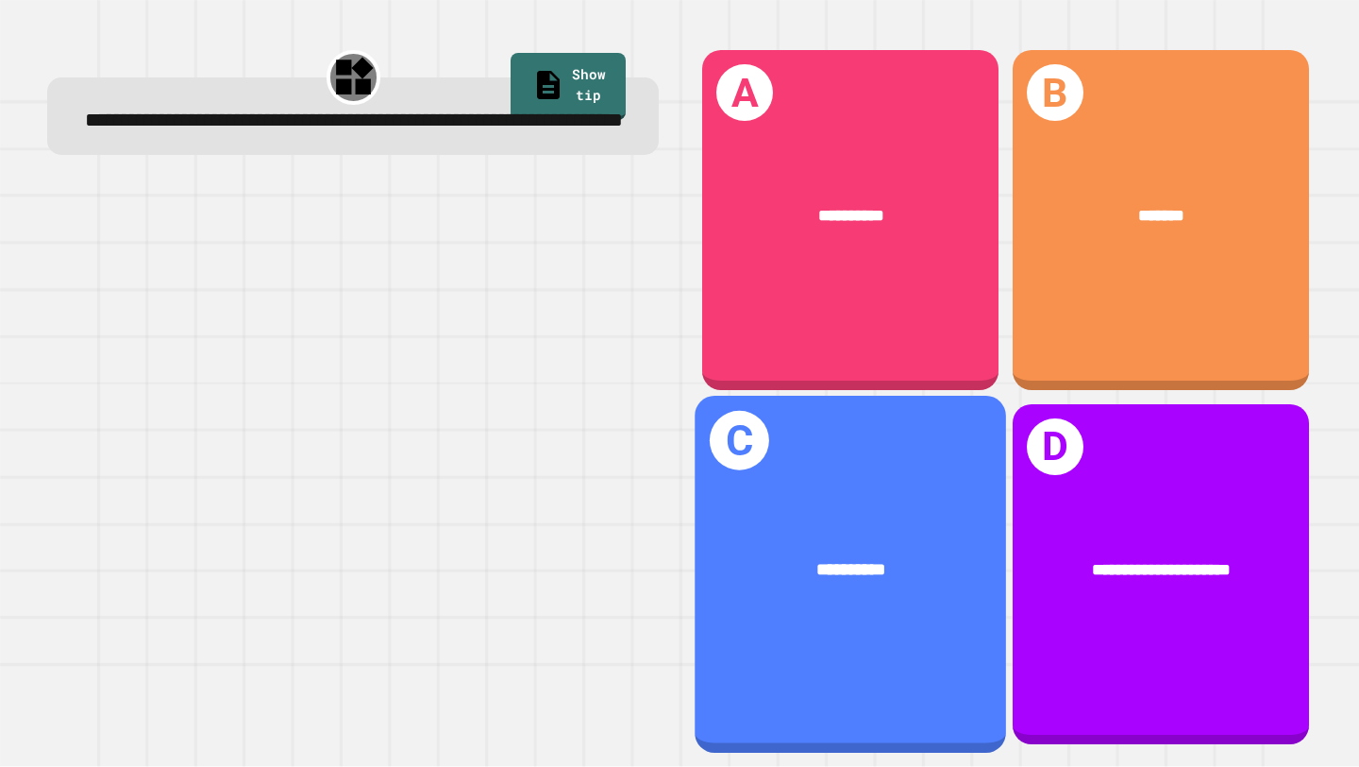
click at [846, 668] on div "**********" at bounding box center [852, 574] width 312 height 357
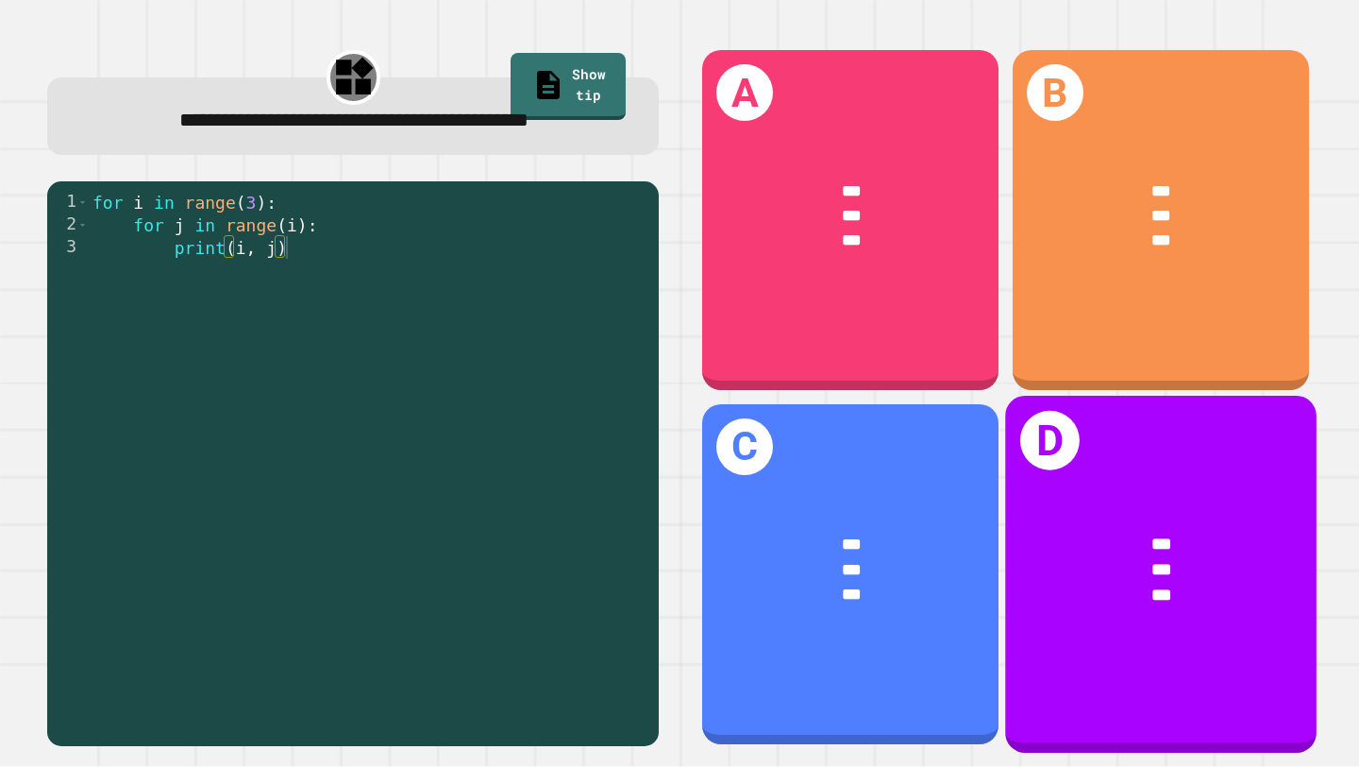
click at [1190, 457] on div "D *** *** ***" at bounding box center [1161, 574] width 312 height 357
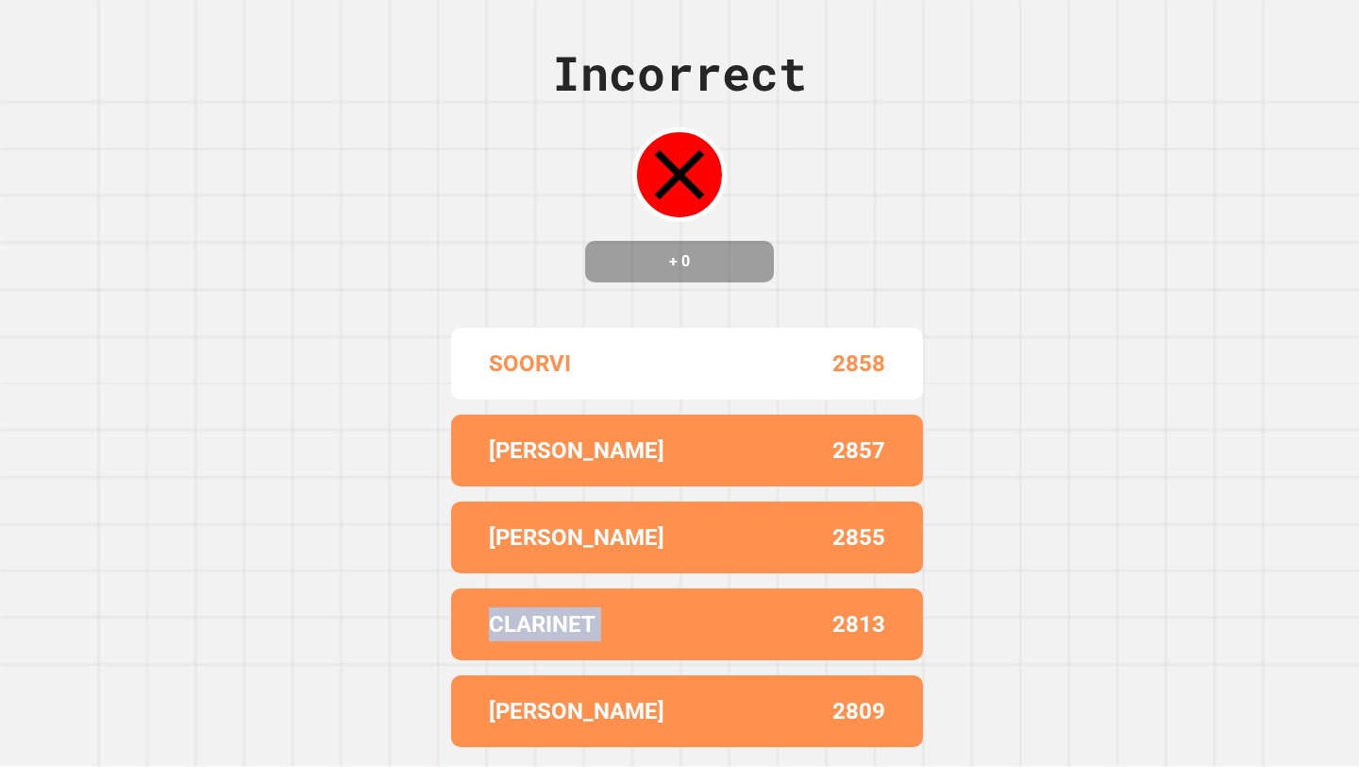
drag, startPoint x: 485, startPoint y: 621, endPoint x: 723, endPoint y: 620, distance: 237.9
click at [723, 620] on div "CLARINET 2813" at bounding box center [687, 624] width 472 height 72
click at [767, 533] on div "[PERSON_NAME] 2855" at bounding box center [687, 537] width 472 height 72
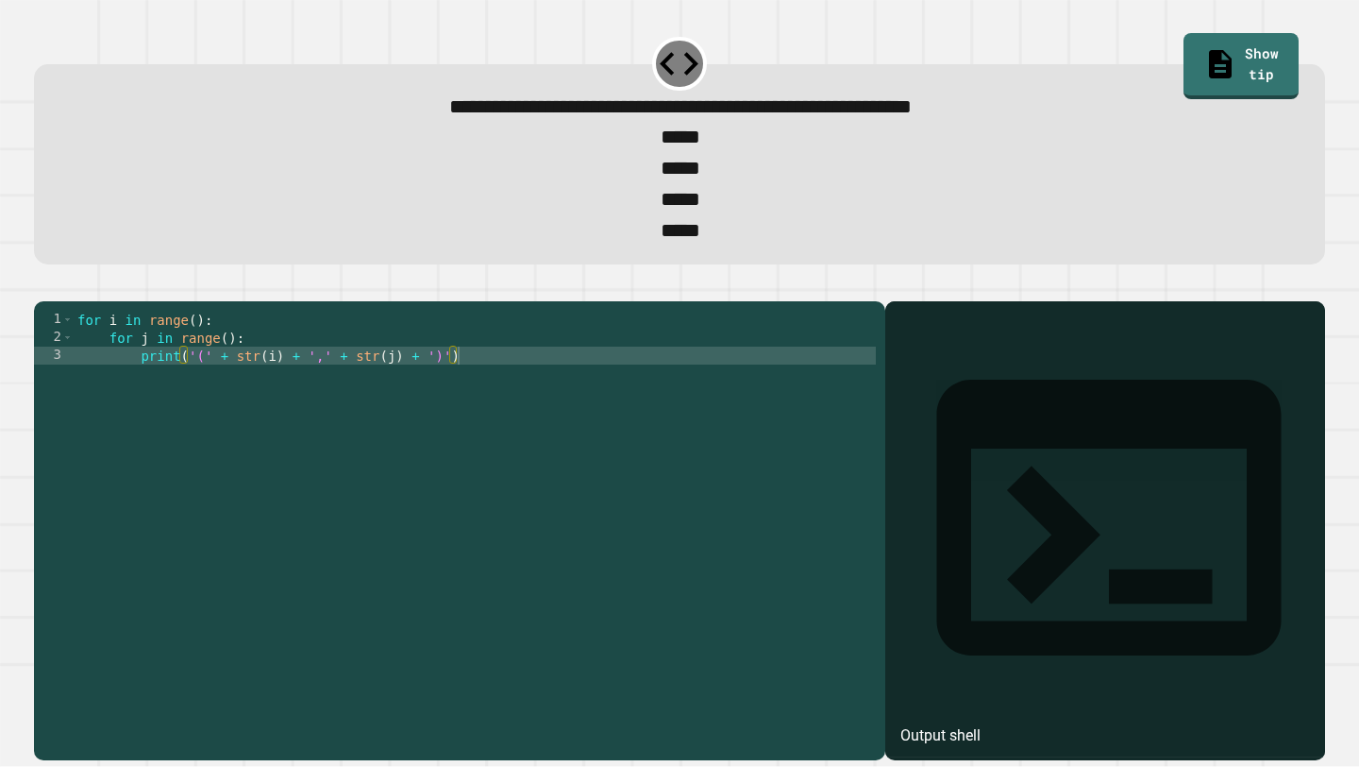
click at [517, 406] on div "for i in range ( ) : for j in range ( ) : print ( '(' + str ( i ) + ',' + str (…" at bounding box center [475, 517] width 802 height 413
click at [199, 358] on div "for i in range ( ) : for j in range ( ) : print ( '(' + str ( i ) + ',' + str (…" at bounding box center [475, 517] width 802 height 413
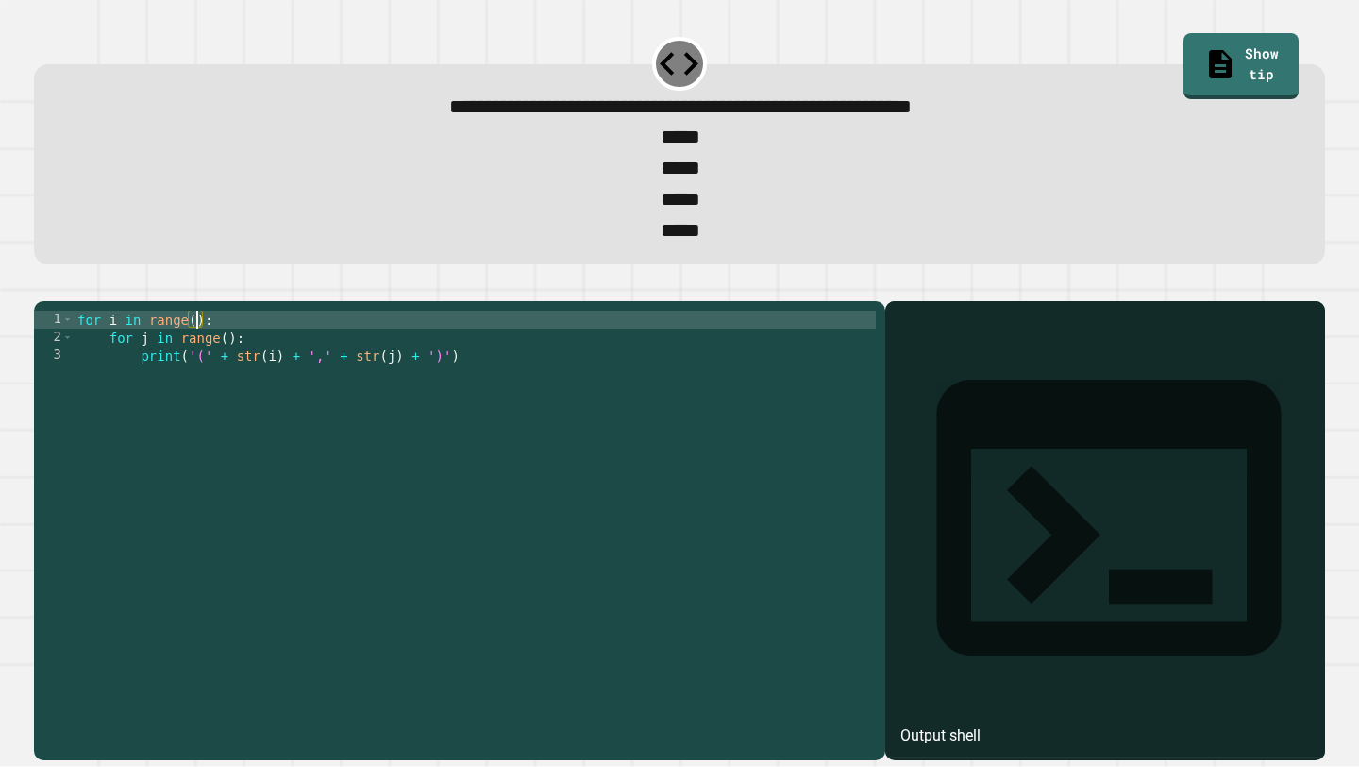
scroll to position [0, 8]
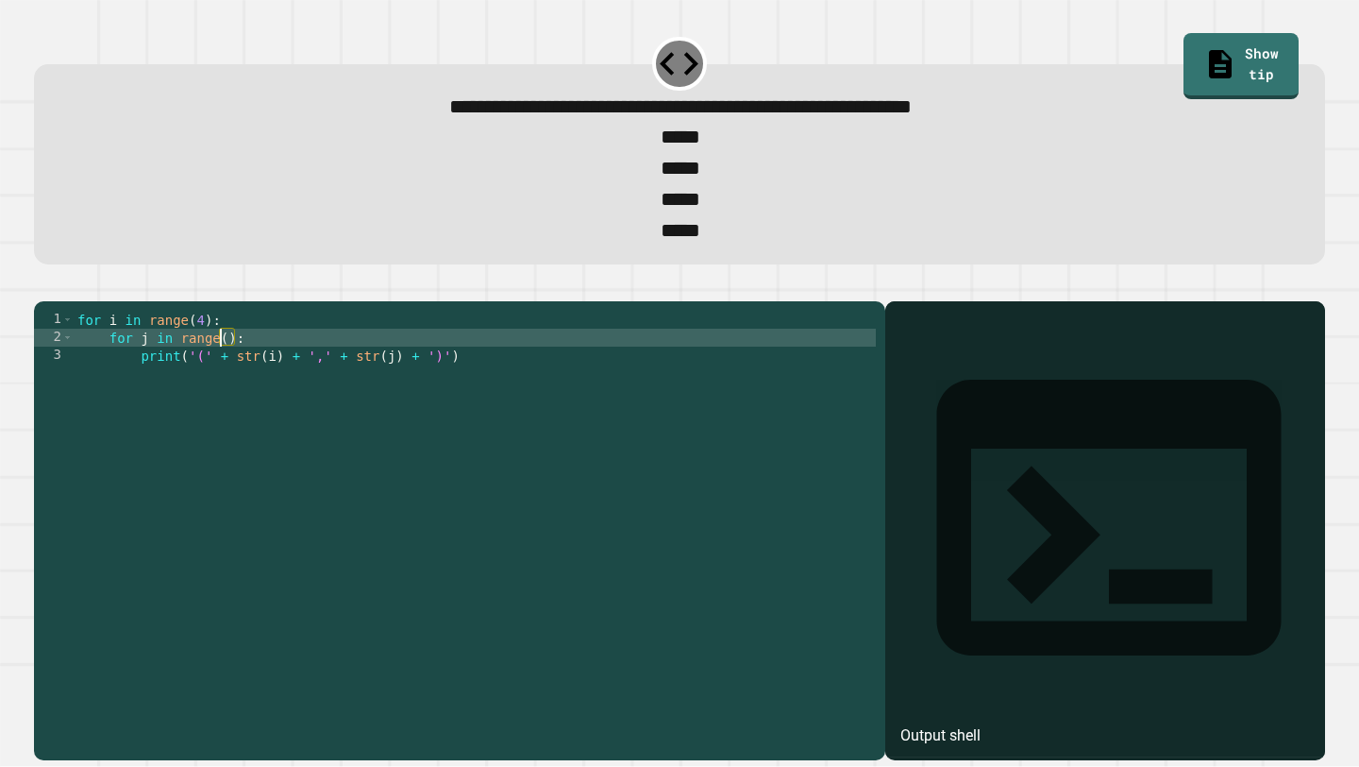
click at [224, 371] on div "for i in range ( 4 ) : for j in range ( ) : print ( '(' + str ( i ) + ',' + str…" at bounding box center [475, 517] width 802 height 413
click at [231, 376] on div "for i in range ( 4 ) : for j in range ( ) : print ( '(' + str ( i ) + ',' + str…" at bounding box center [475, 517] width 802 height 413
click at [287, 408] on div "for i in range ( 4 ) : for j in range ( 0 ) : print ( '(' + str ( i ) + ',' + s…" at bounding box center [475, 517] width 802 height 413
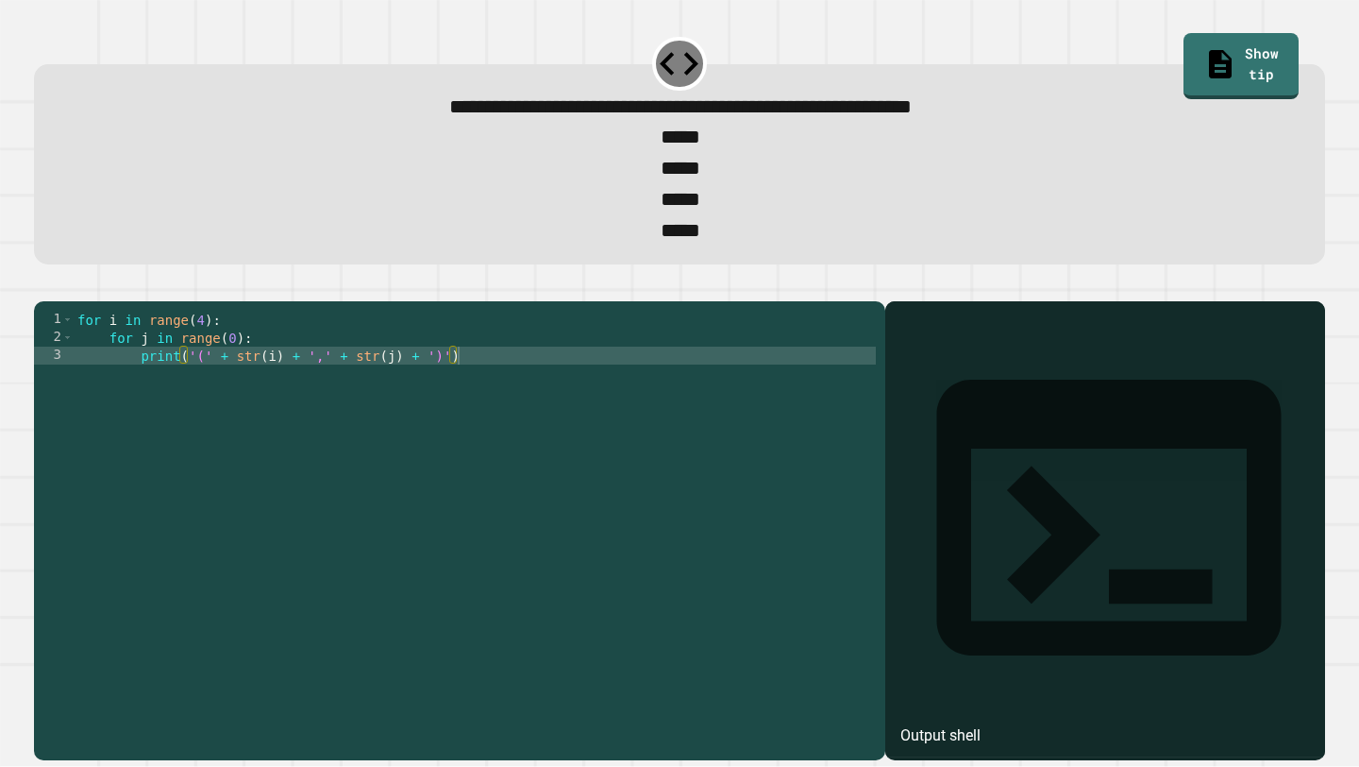
click at [61, 303] on icon "button" at bounding box center [56, 296] width 10 height 13
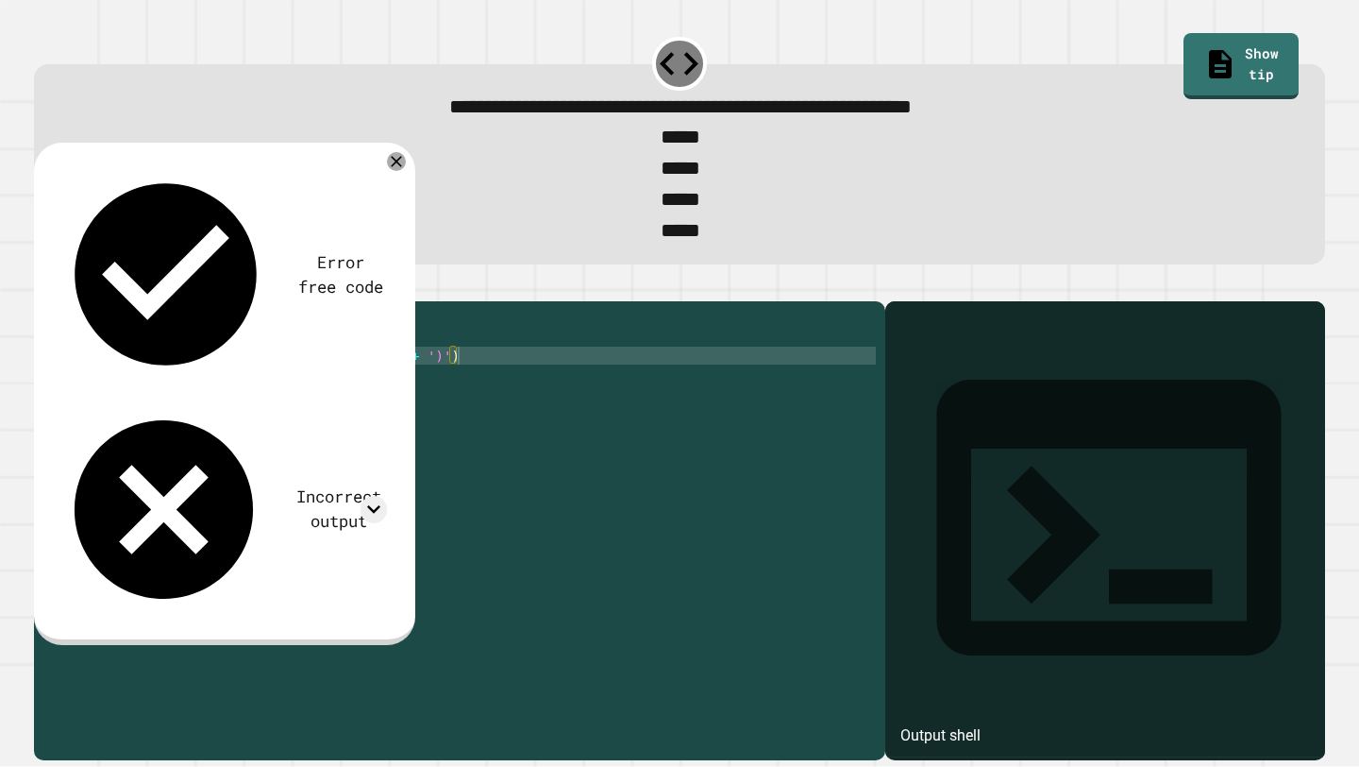
click at [494, 408] on div "for i in range ( 4 ) : for j in range ( 0 ) : print ( '(' + str ( i ) + ',' + s…" at bounding box center [475, 517] width 802 height 413
click at [456, 395] on div "for i in range ( 4 ) : for j in range ( 0 ) : print ( '(' + str ( i ) + ',' + s…" at bounding box center [475, 517] width 802 height 413
click at [454, 395] on div "for i in range ( 4 ) : for j in range ( 0 ) : print ( '(' + str ( i ) + ',' + s…" at bounding box center [475, 517] width 802 height 413
click at [204, 366] on div "for i in range ( 4 ) : for j in range ( 0 ) : print ( '(' + str ( i ) + ',' + s…" at bounding box center [475, 517] width 802 height 413
click at [235, 368] on div "for i in range ( 4 ) : for j in range ( 0 ) : print ( '(' + str ( i ) + ',' + s…" at bounding box center [475, 517] width 802 height 413
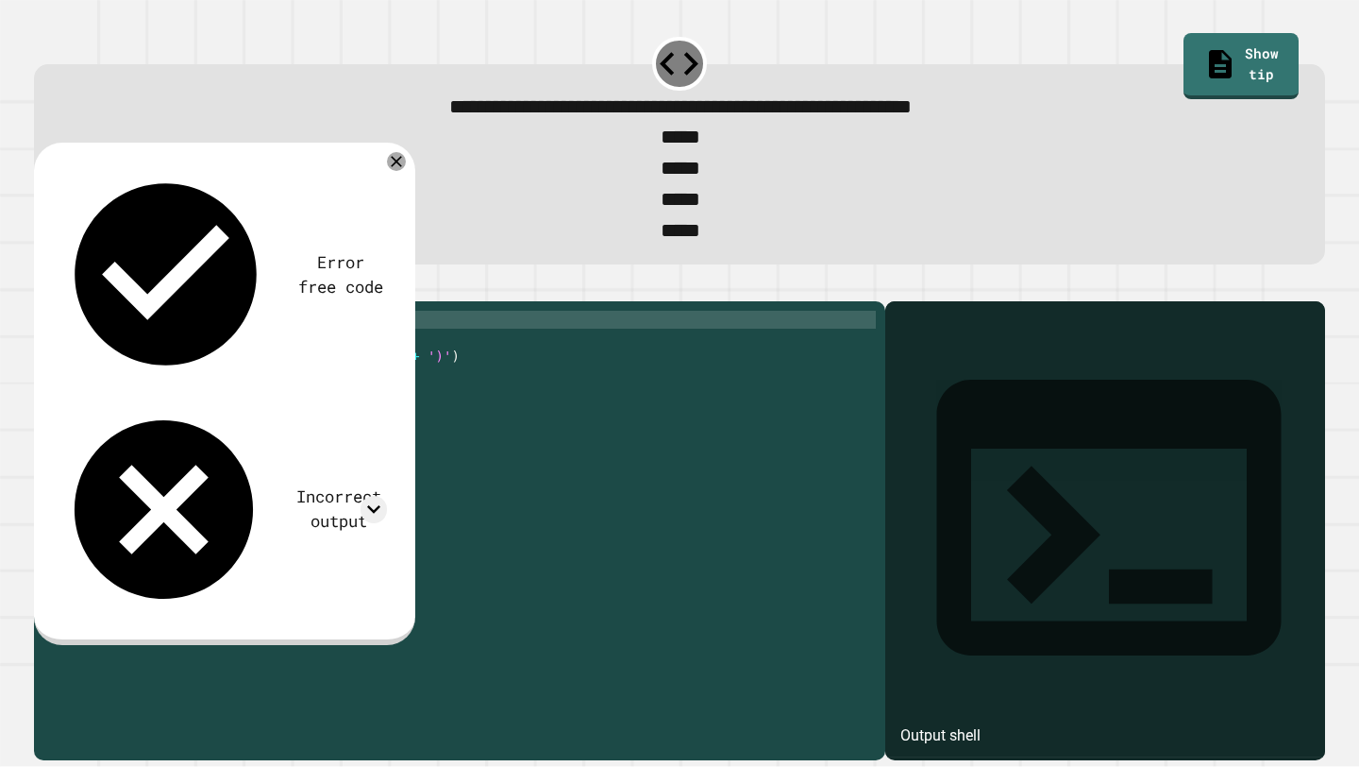
click at [205, 359] on div "for i in range ( 4 ) : for j in range ( 0 ) : print ( '(' + str ( i ) + ',' + s…" at bounding box center [475, 517] width 802 height 413
click at [43, 285] on icon "button" at bounding box center [43, 285] width 0 height 0
click at [210, 361] on div "for i in range ( 3 ) : for j in range ( 0 ) : print ( '(' + str ( i ) + ',' + s…" at bounding box center [475, 517] width 802 height 413
drag, startPoint x: 199, startPoint y: 359, endPoint x: 226, endPoint y: 367, distance: 27.8
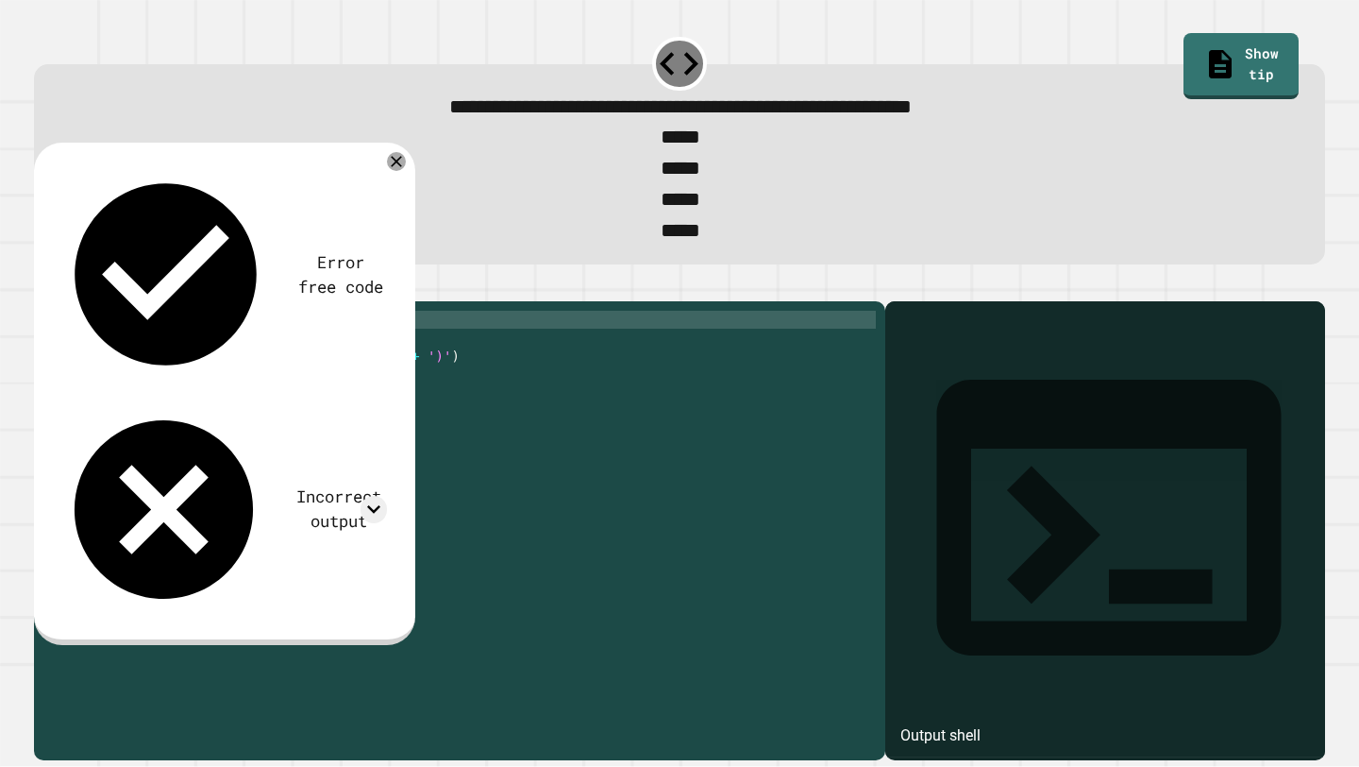
click at [200, 359] on div "for i in range ( 3 ) : for j in range ( 0 ) : print ( '(' + str ( i ) + ',' + s…" at bounding box center [475, 517] width 802 height 413
click at [235, 379] on div "for i in range ( 4 ) : for j in range ( 0 ) : print ( '(' + str ( i ) + ',' + s…" at bounding box center [475, 517] width 802 height 413
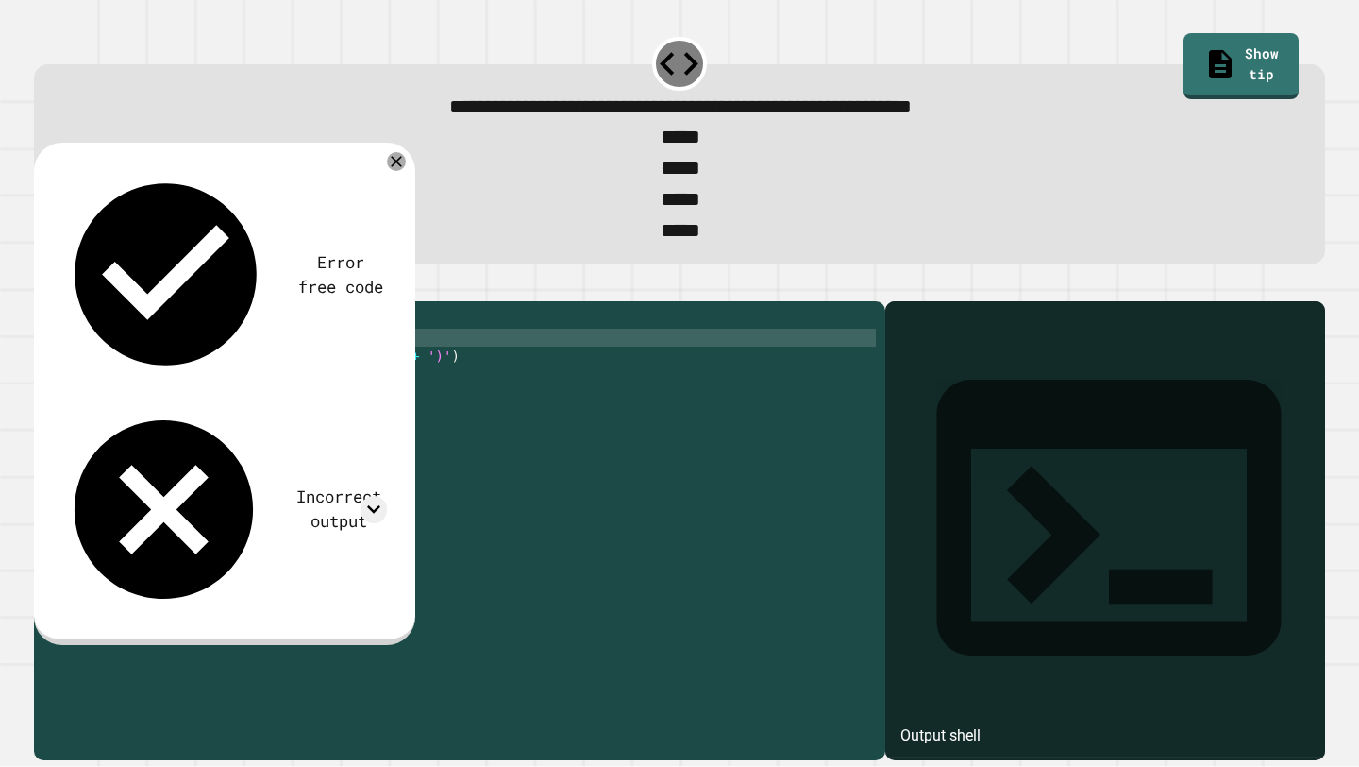
scroll to position [0, 10]
type textarea "**********"
click at [71, 272] on div "**********" at bounding box center [679, 149] width 1305 height 244
click at [43, 285] on button "button" at bounding box center [43, 285] width 0 height 0
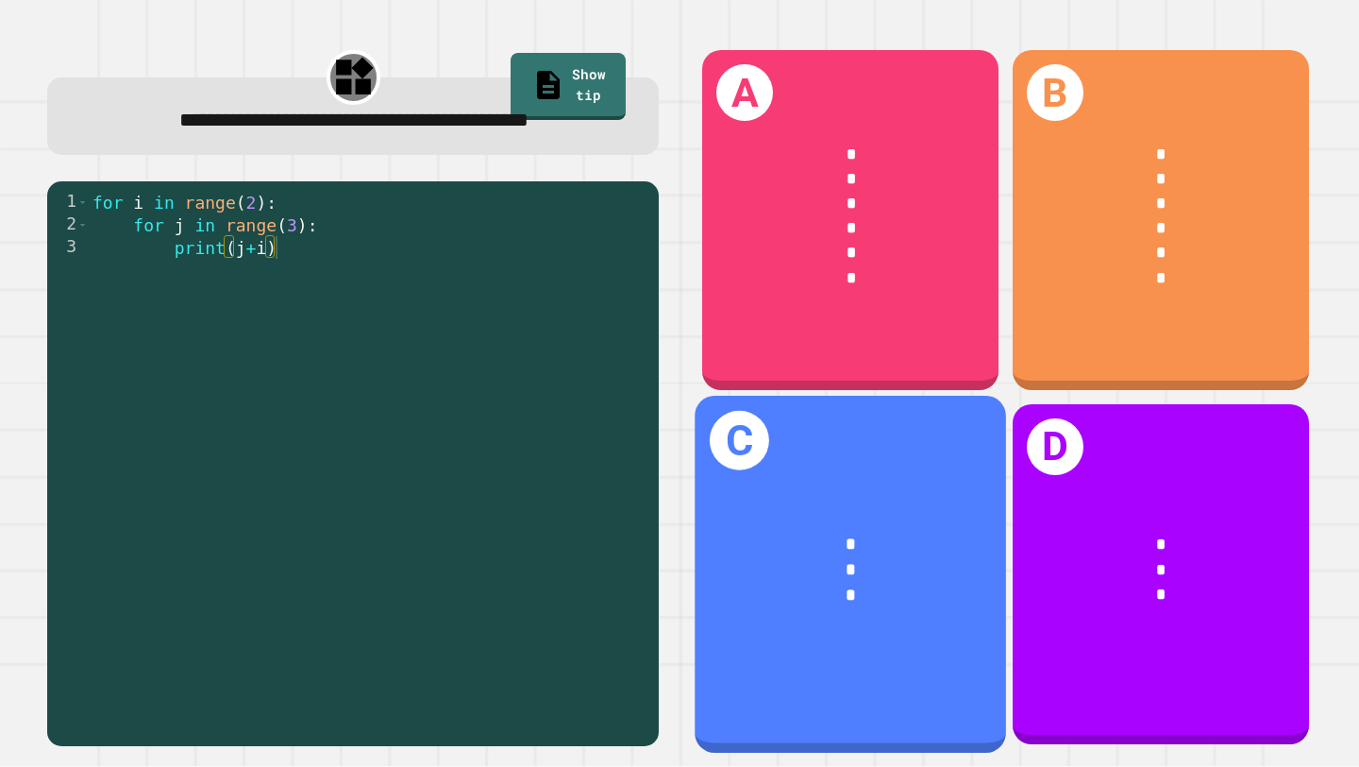
click at [973, 570] on div "* * *" at bounding box center [852, 568] width 312 height 147
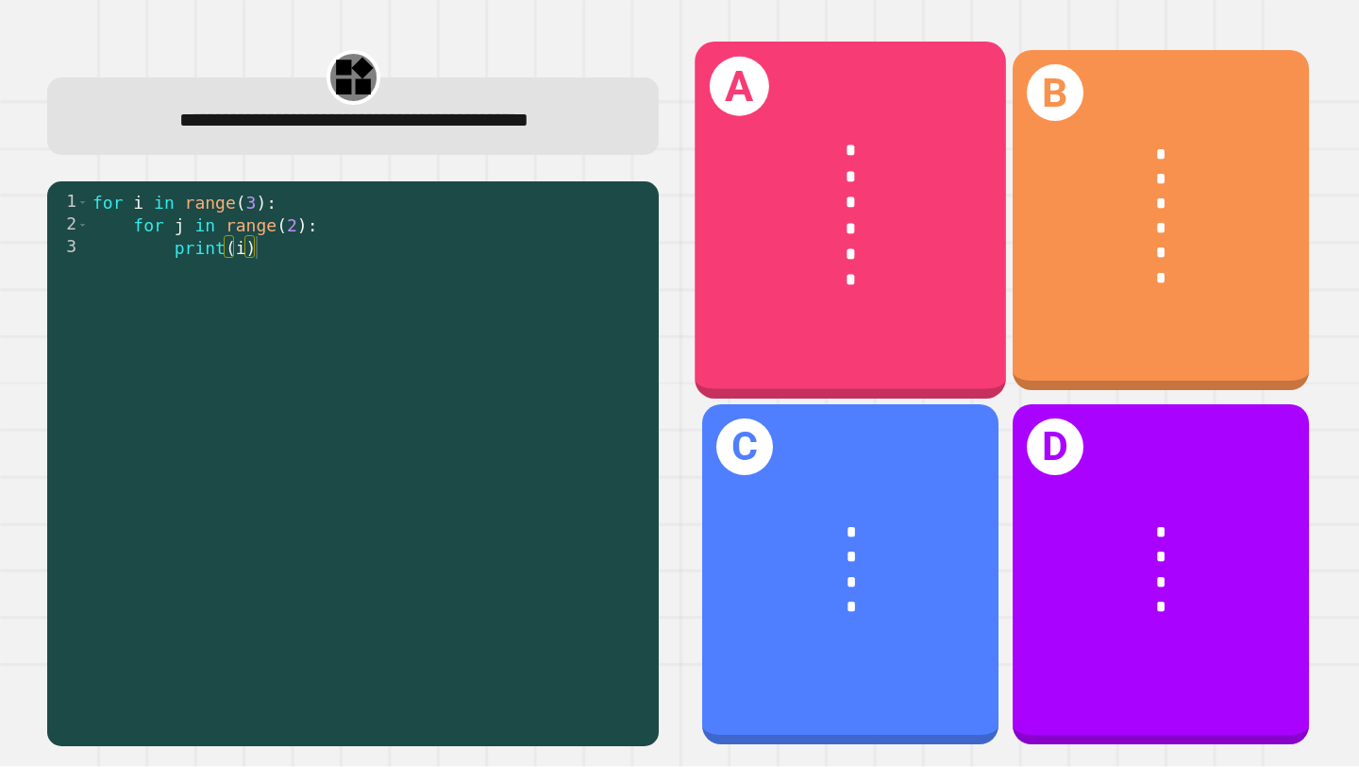
click at [923, 196] on div "*" at bounding box center [851, 202] width 241 height 26
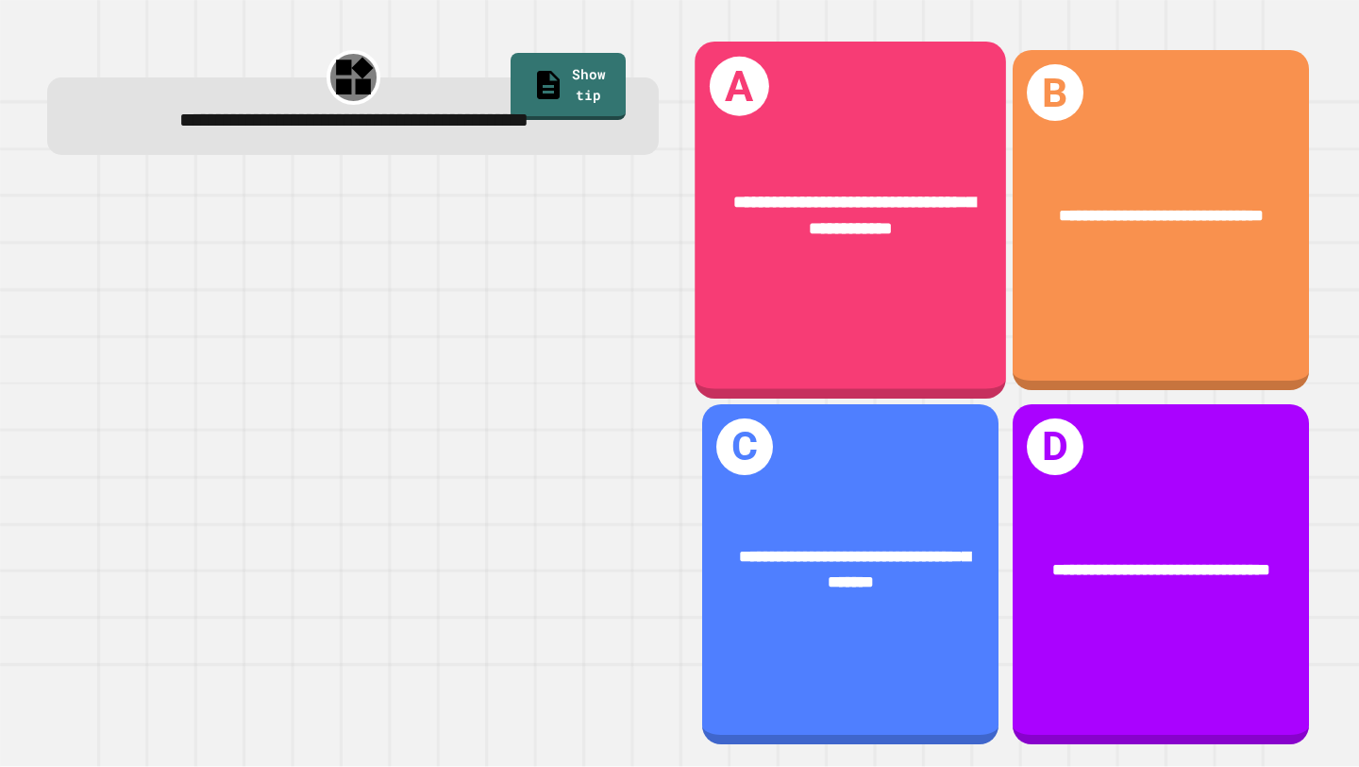
click at [810, 288] on div "**********" at bounding box center [852, 220] width 312 height 357
